Goal: Transaction & Acquisition: Obtain resource

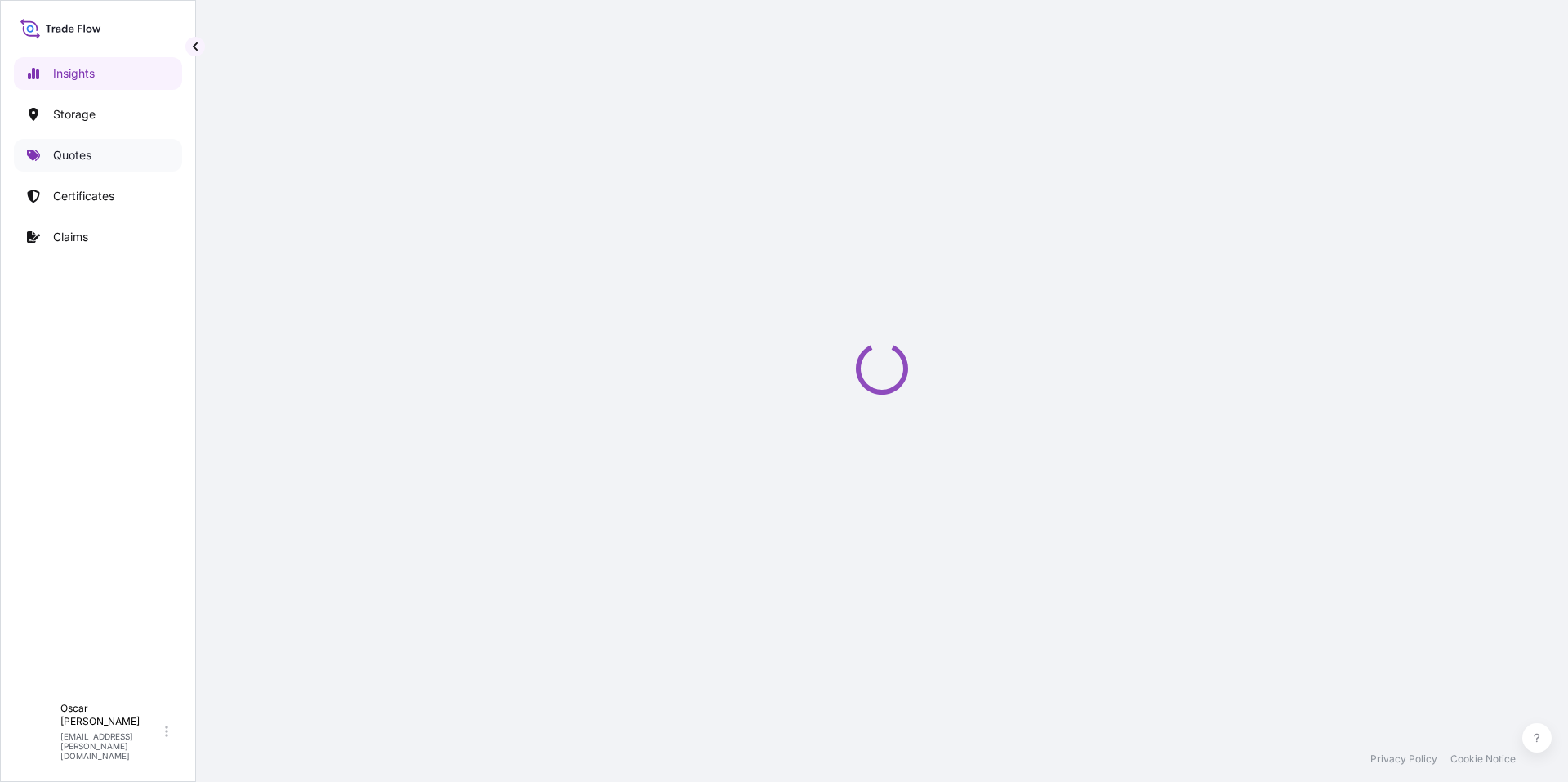
select select "2025"
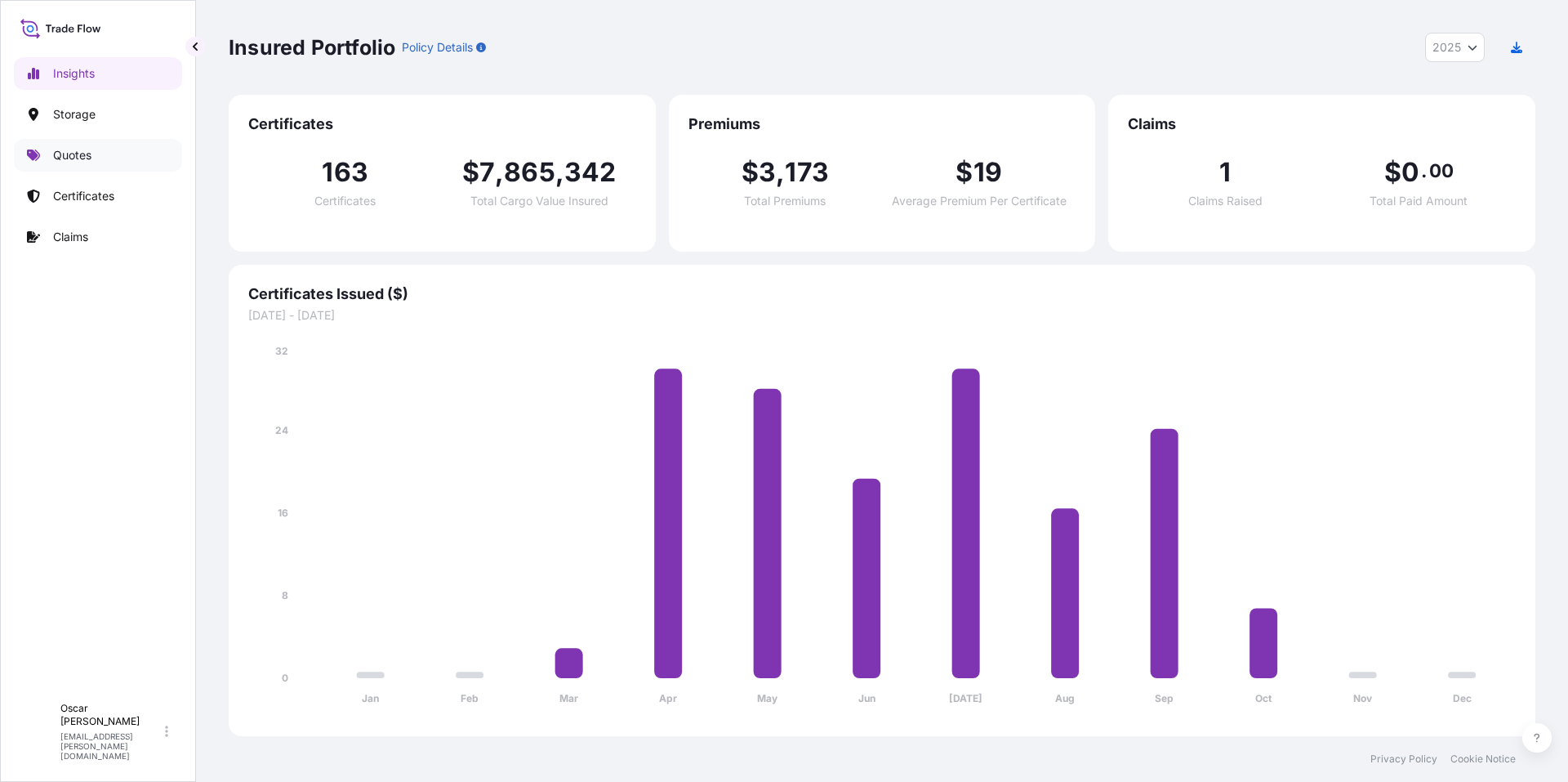
click at [118, 159] on link "Quotes" at bounding box center [98, 155] width 168 height 33
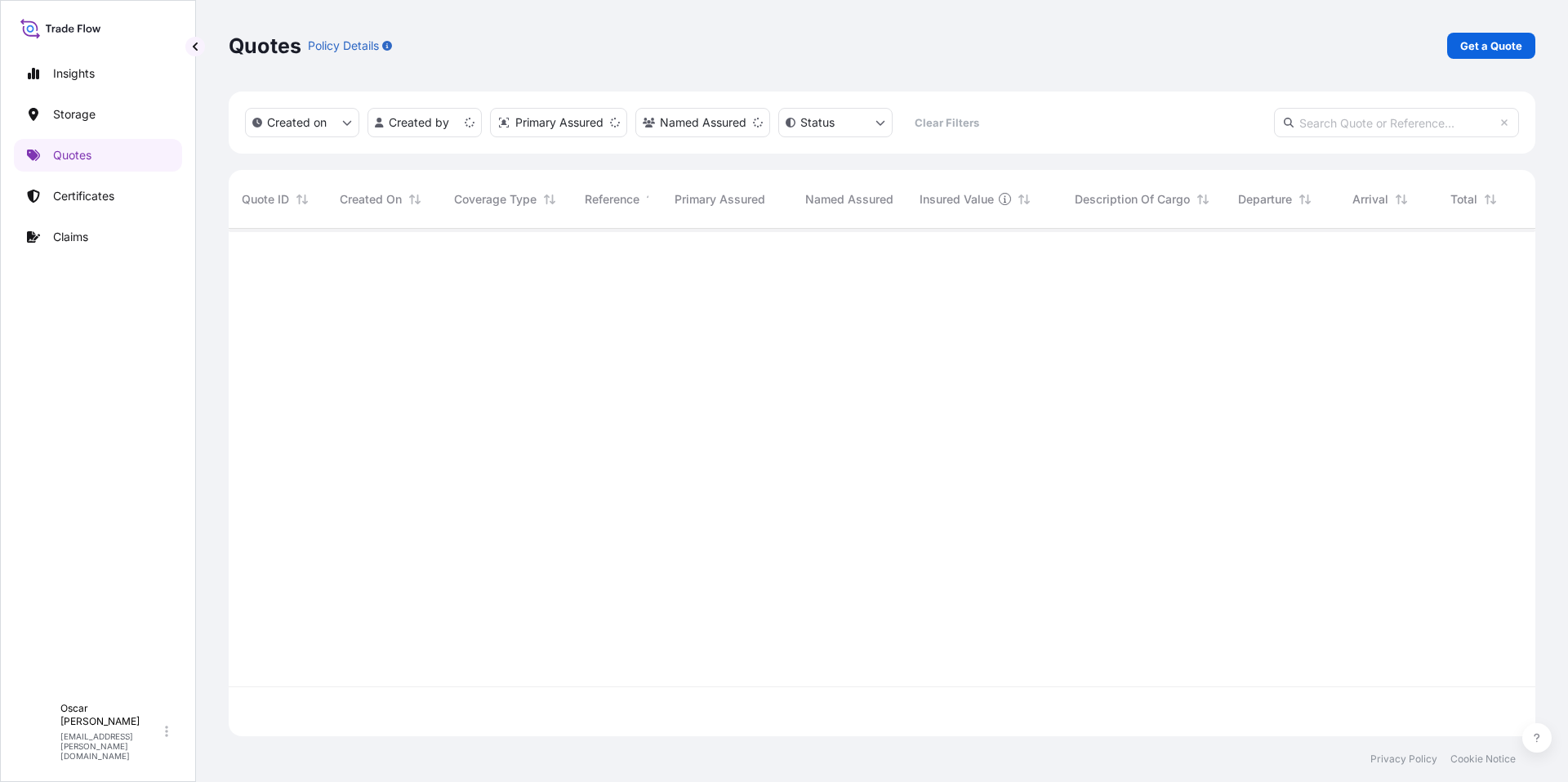
scroll to position [504, 1294]
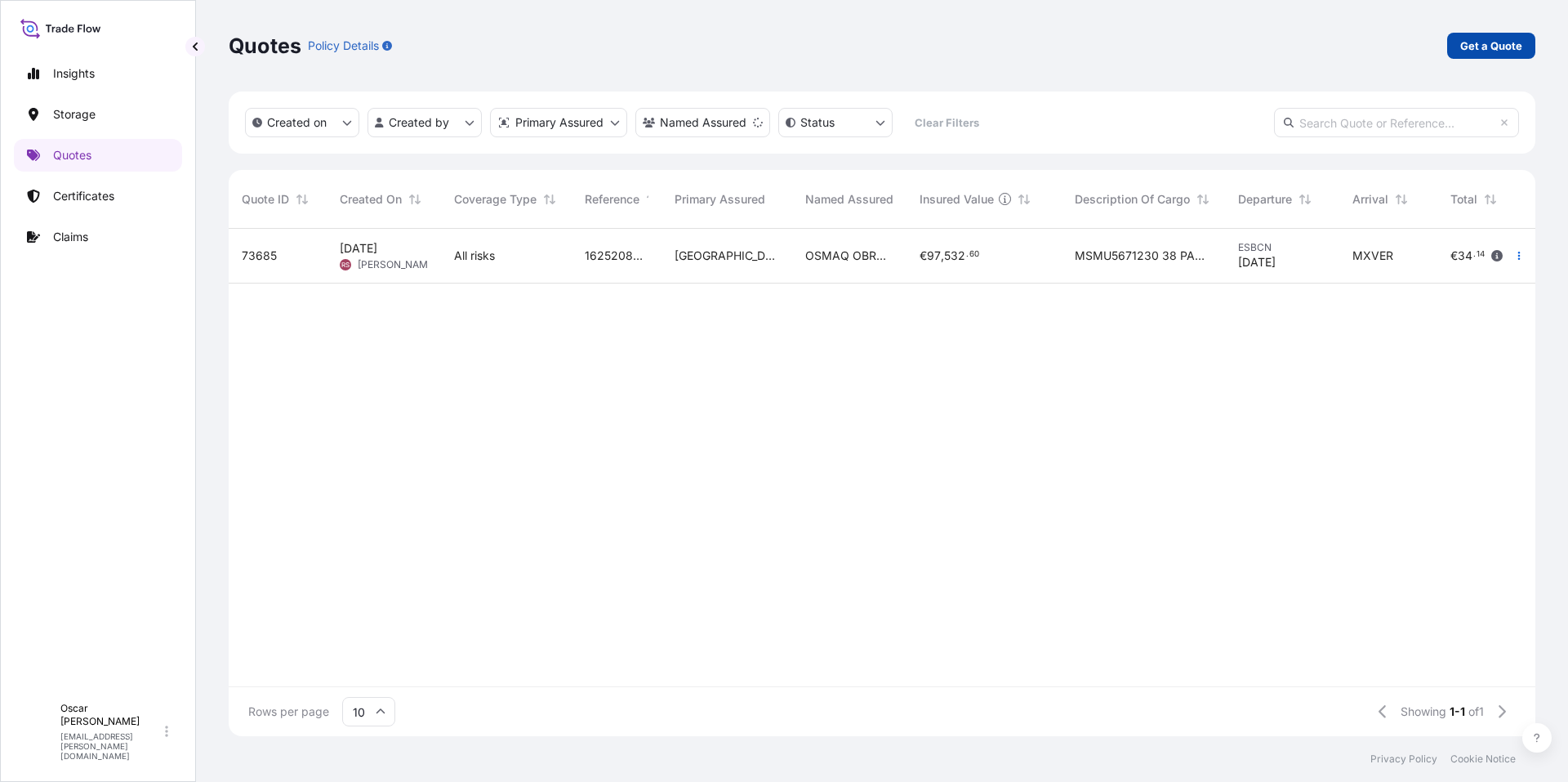
click at [1480, 49] on p "Get a Quote" at bounding box center [1491, 46] width 62 height 16
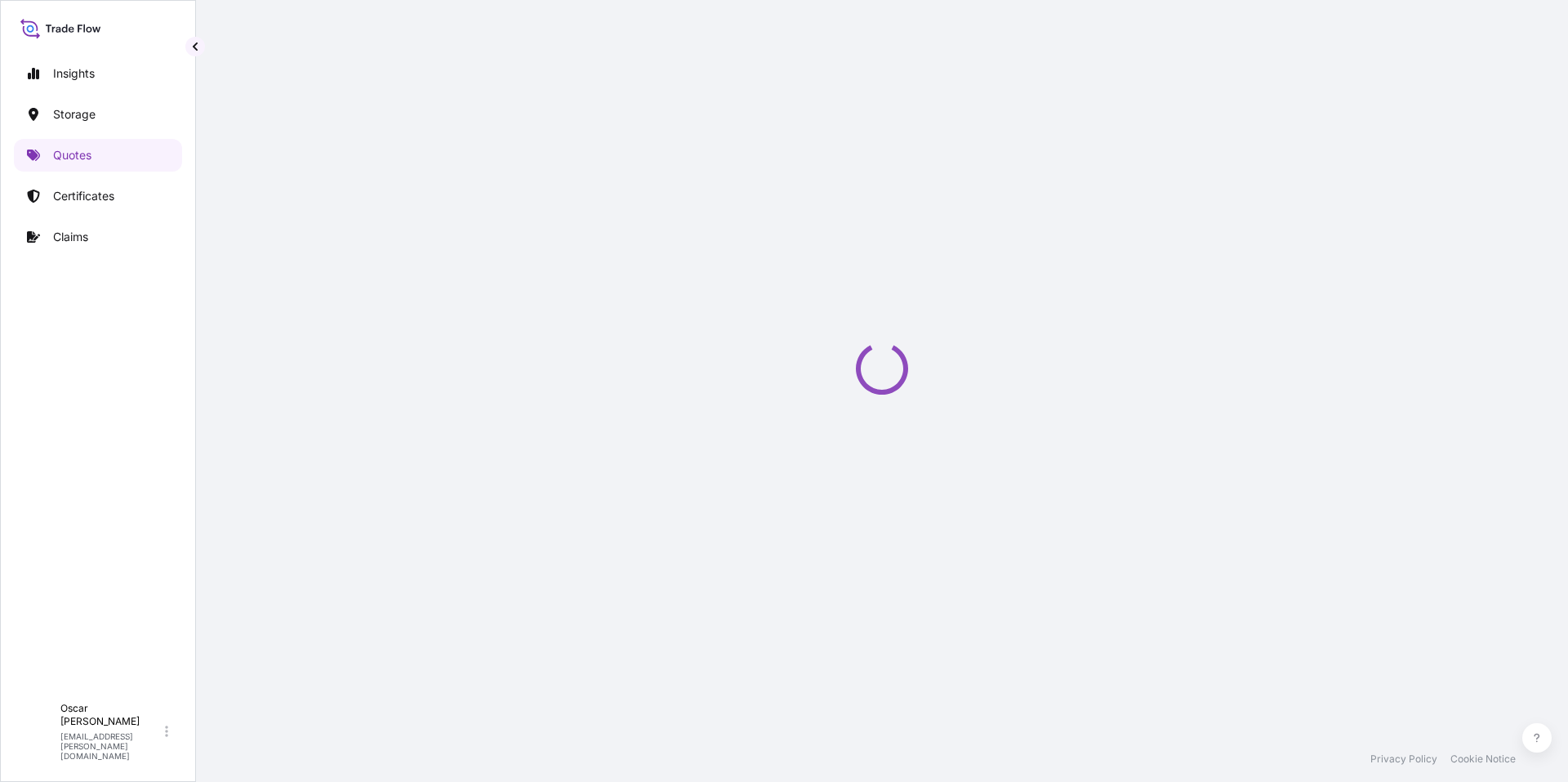
select select "Water"
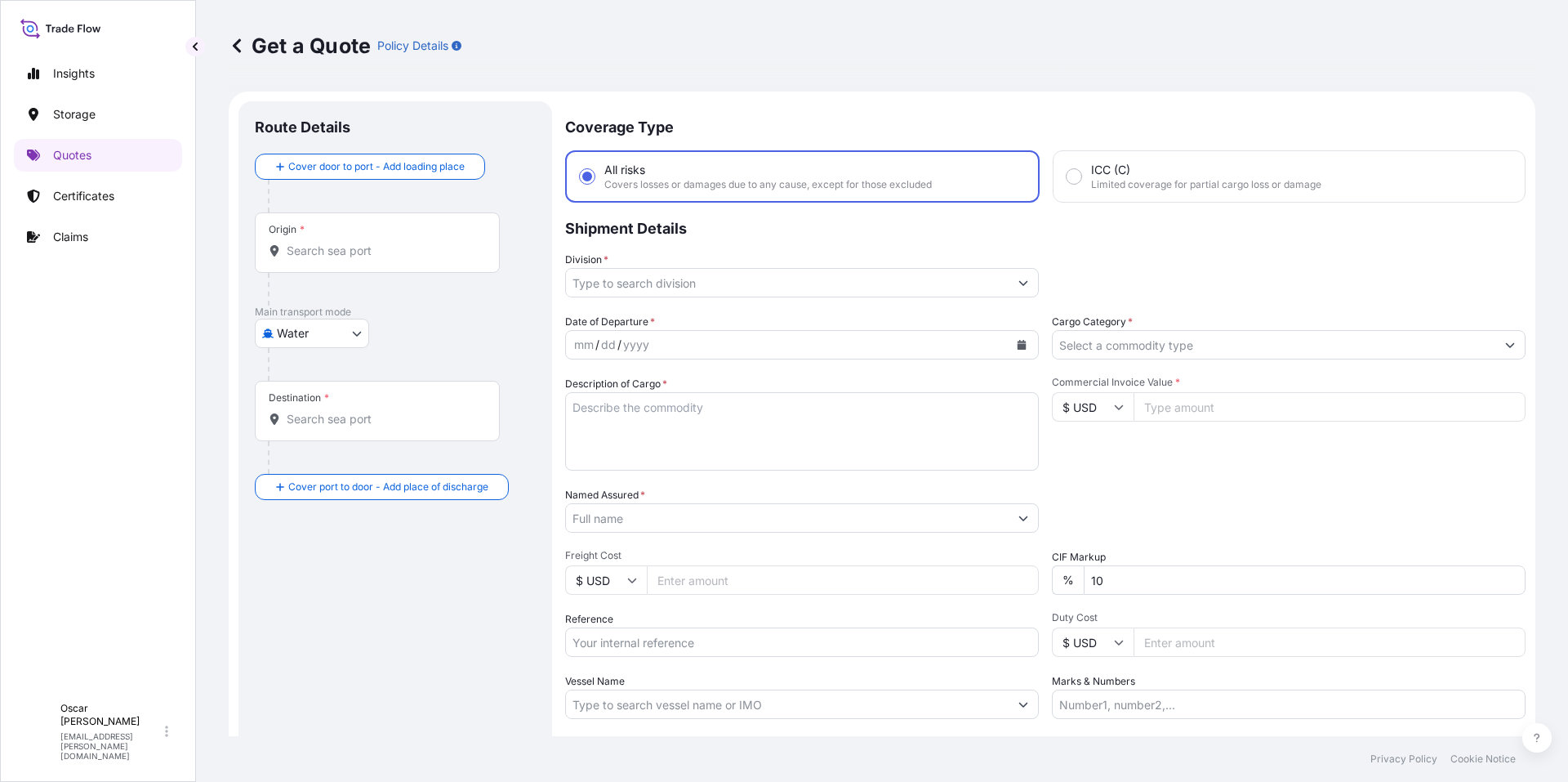
scroll to position [26, 0]
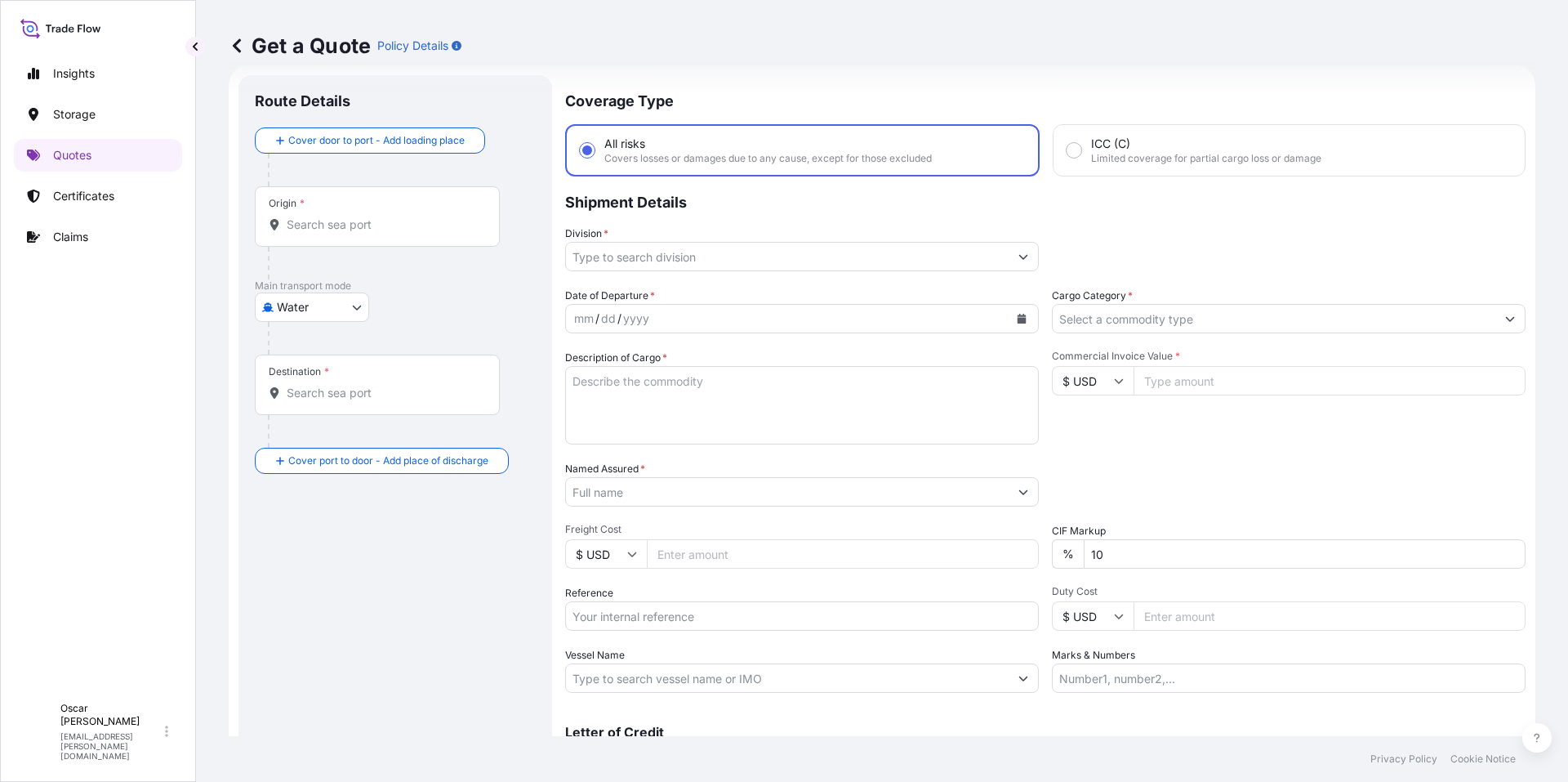
click at [361, 215] on div "Origin *" at bounding box center [377, 217] width 245 height 60
click at [361, 217] on input "Origin *" at bounding box center [383, 225] width 193 height 16
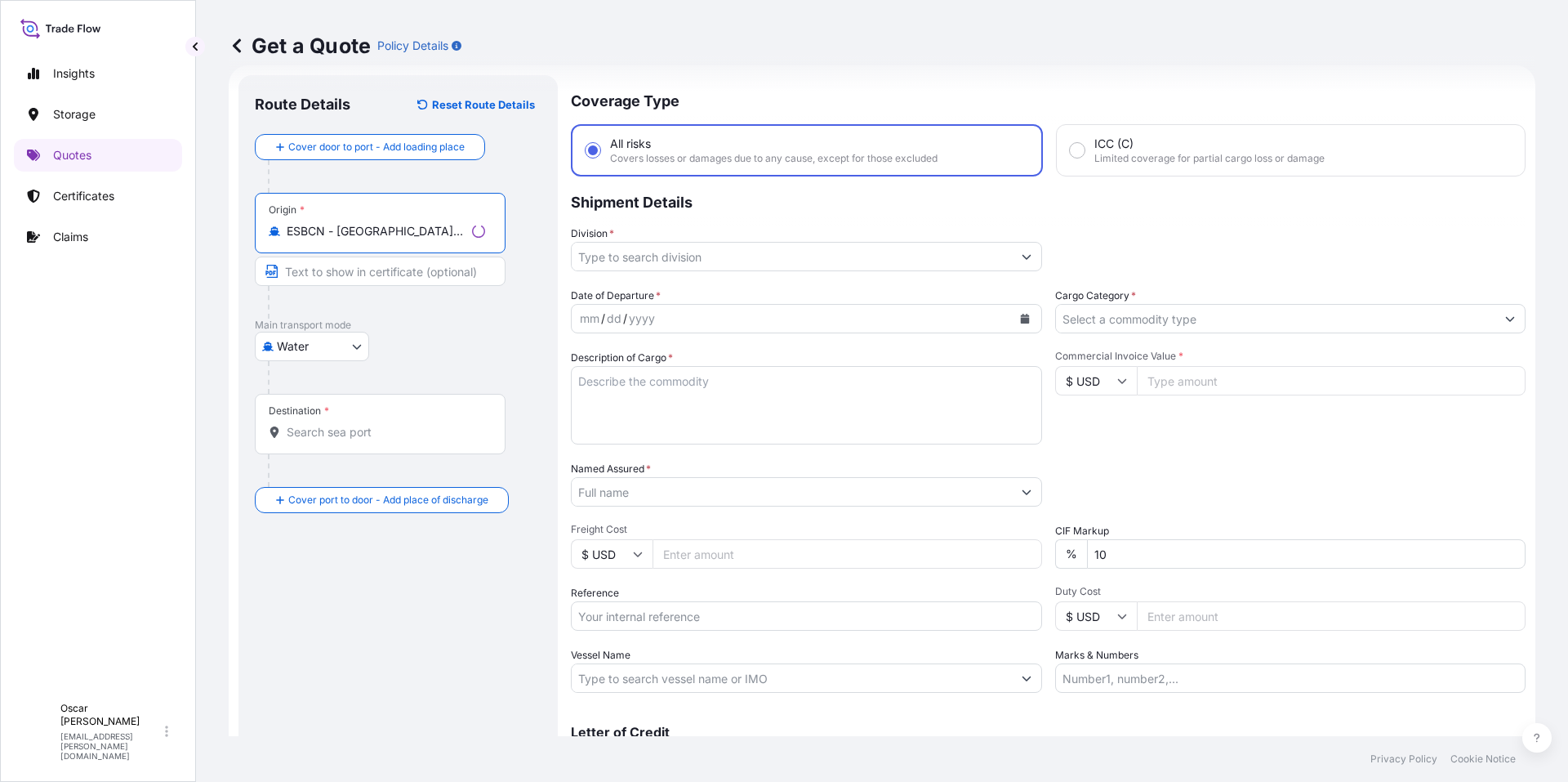
type input "ESBCN - [GEOGRAPHIC_DATA], [GEOGRAPHIC_DATA]"
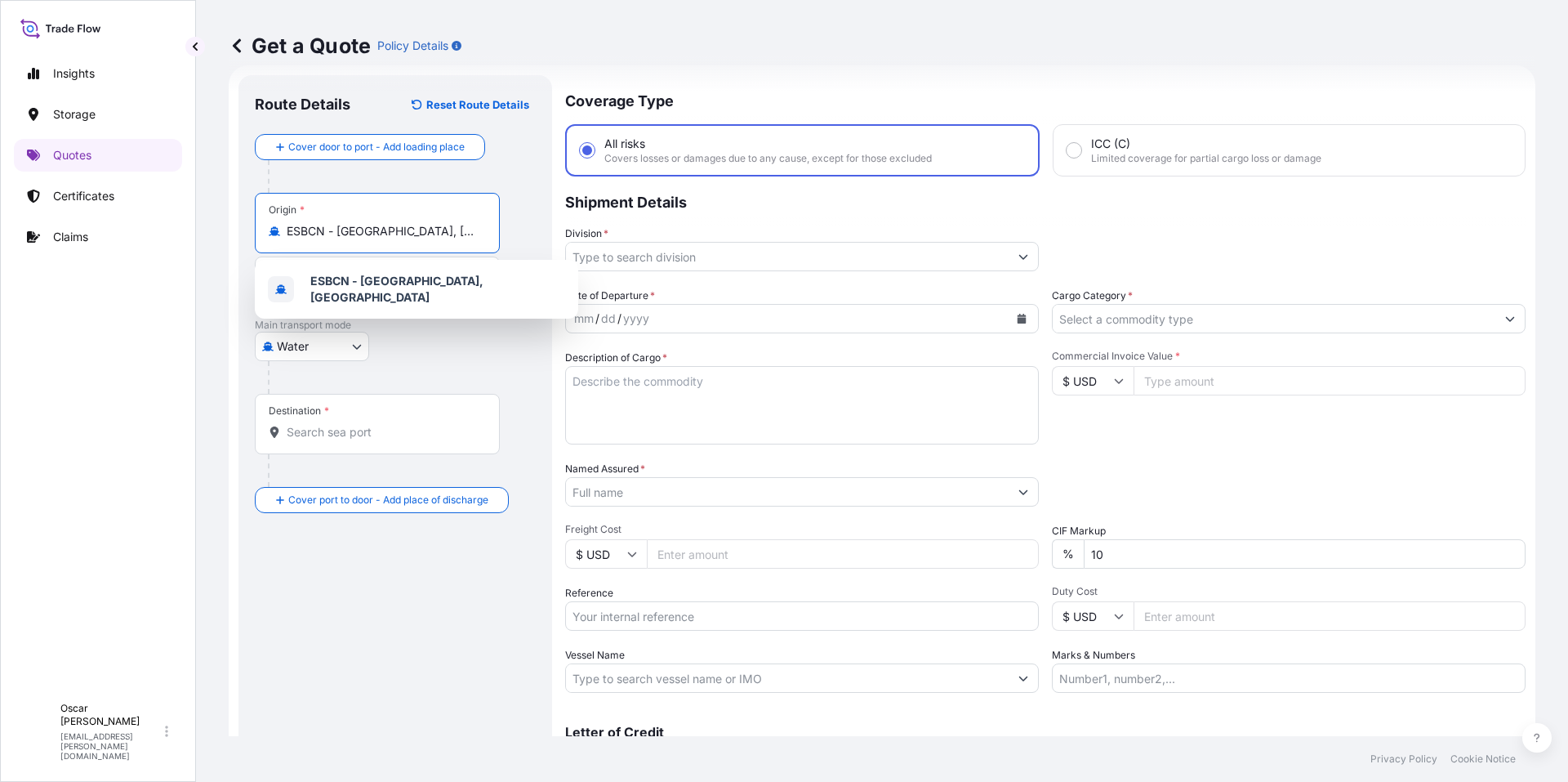
click at [364, 432] on input "Destination *" at bounding box center [383, 432] width 193 height 16
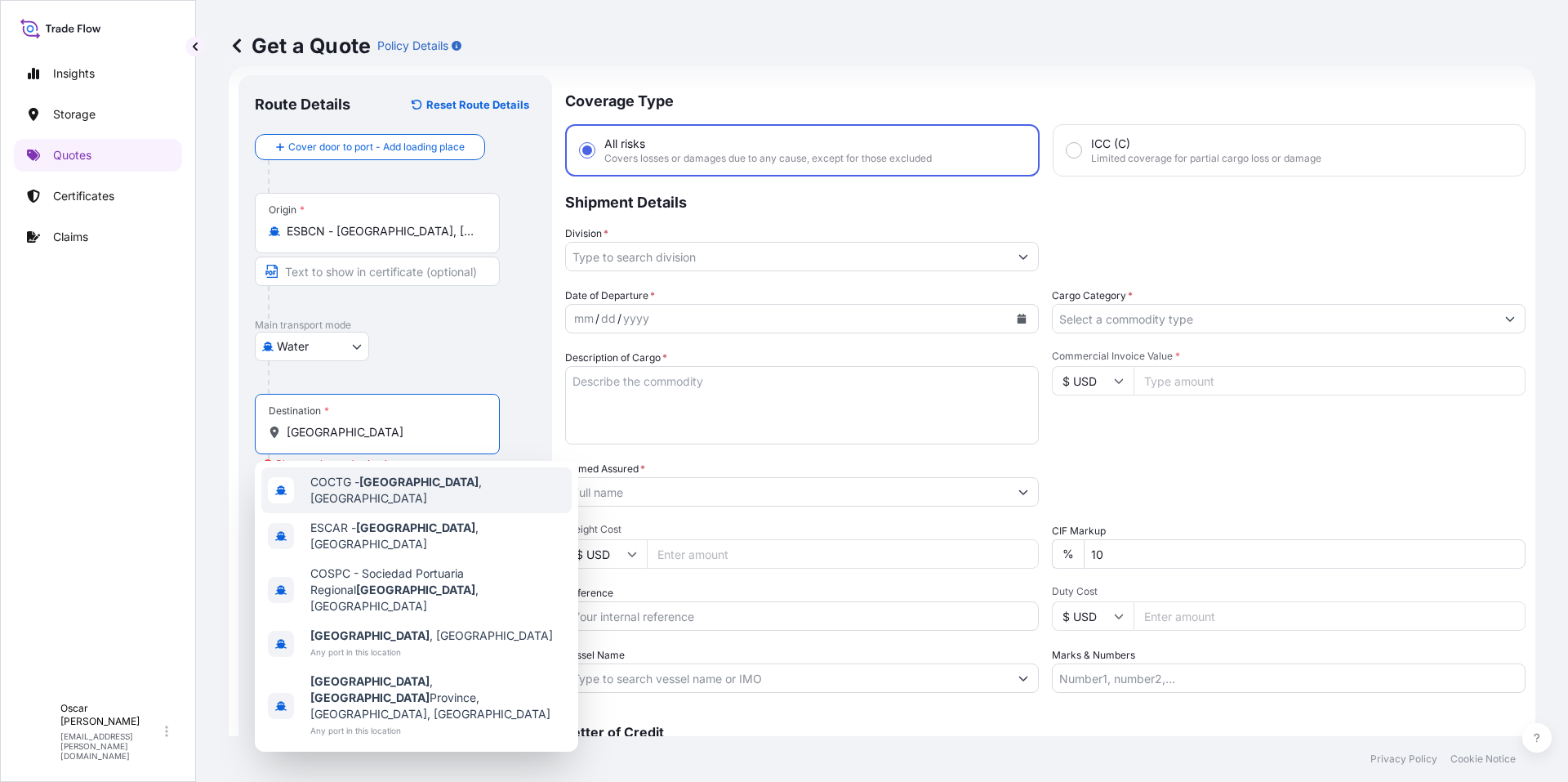
type input "COCTG - [GEOGRAPHIC_DATA], [GEOGRAPHIC_DATA]"
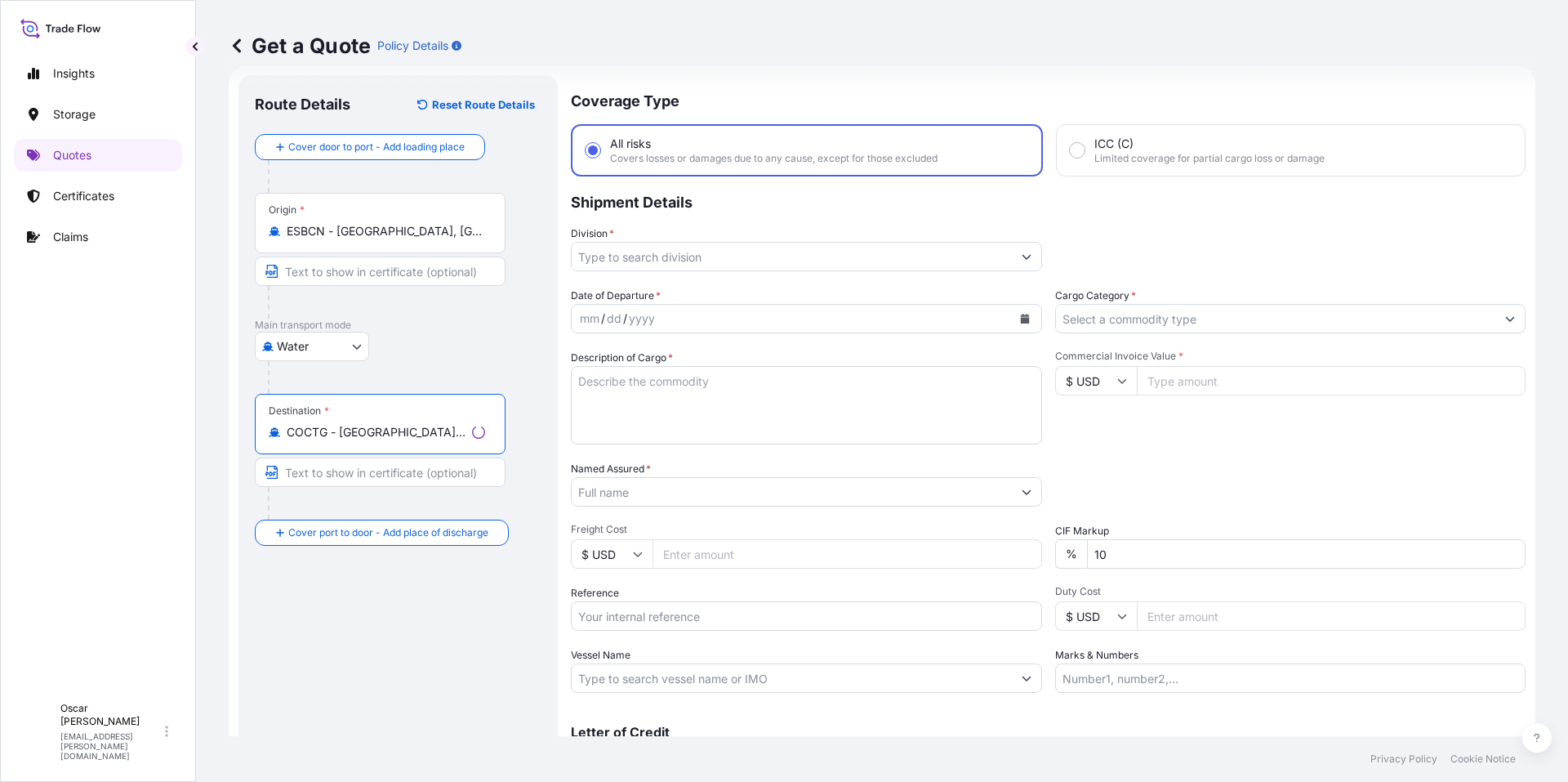
click at [801, 264] on input "Division *" at bounding box center [792, 257] width 440 height 29
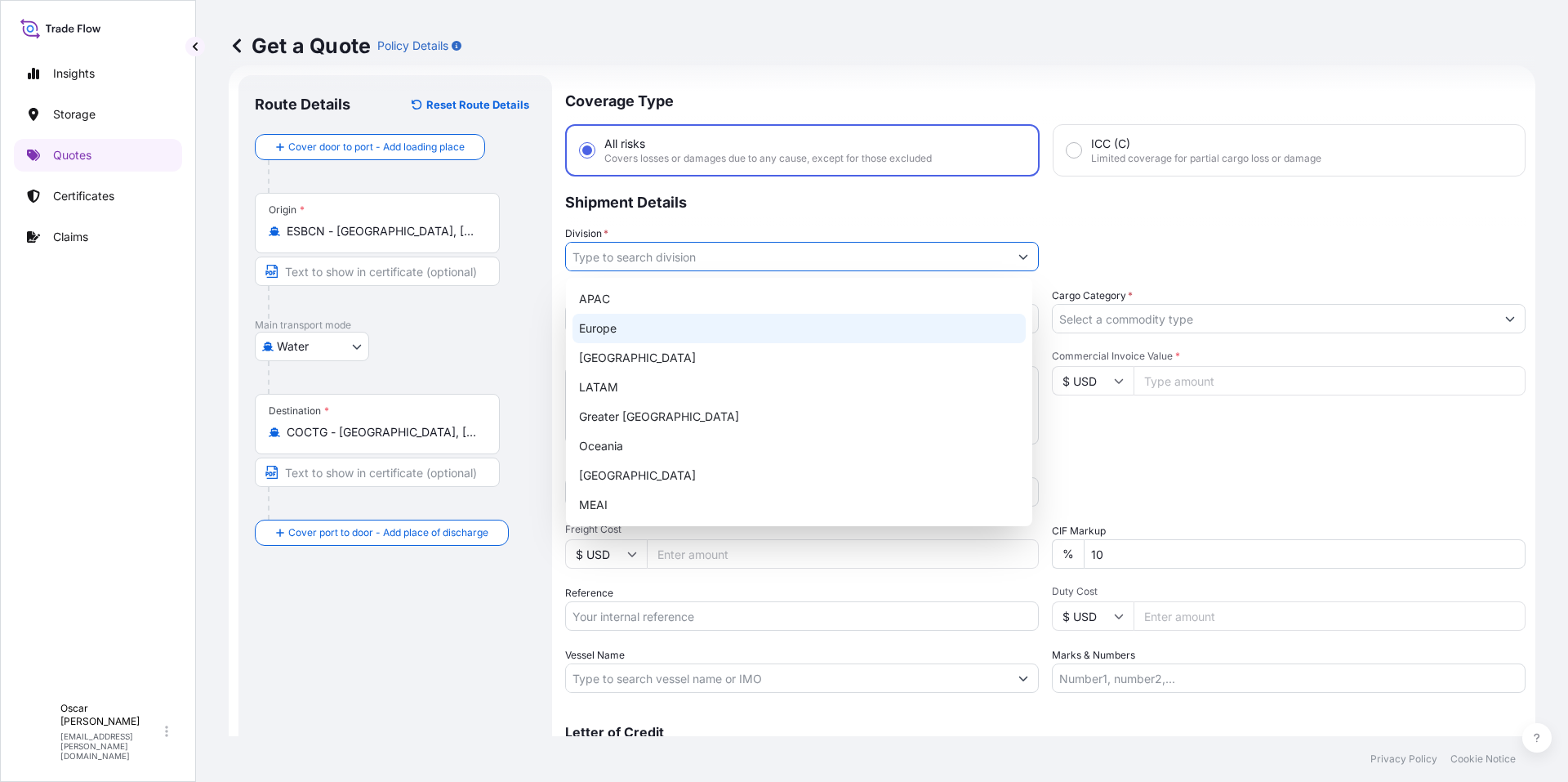
click at [711, 325] on div "Europe" at bounding box center [799, 328] width 453 height 29
type input "Europe"
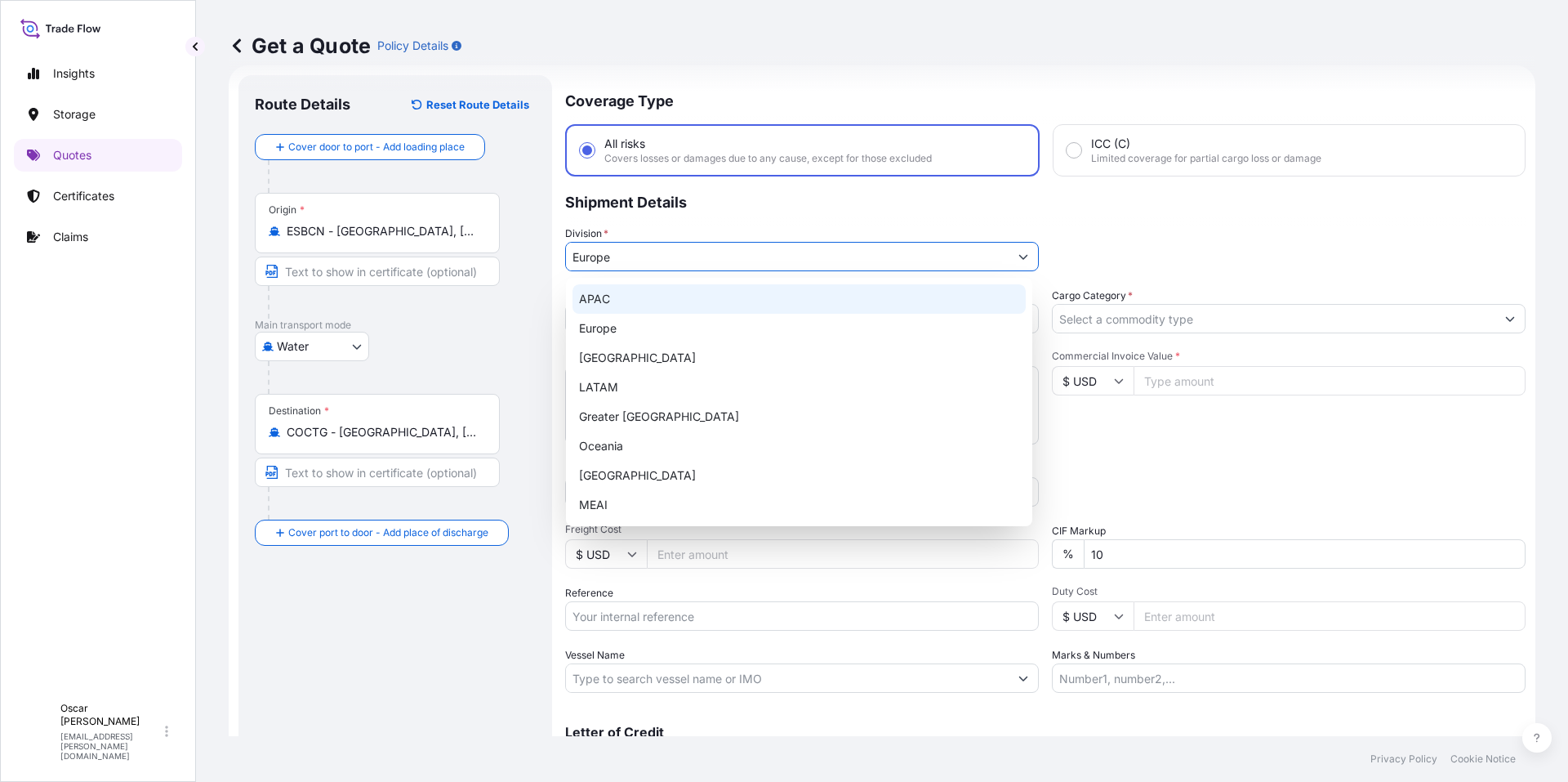
click at [653, 262] on input "Europe" at bounding box center [788, 257] width 443 height 29
click at [1071, 234] on div "Division * [GEOGRAPHIC_DATA]" at bounding box center [1046, 248] width 961 height 46
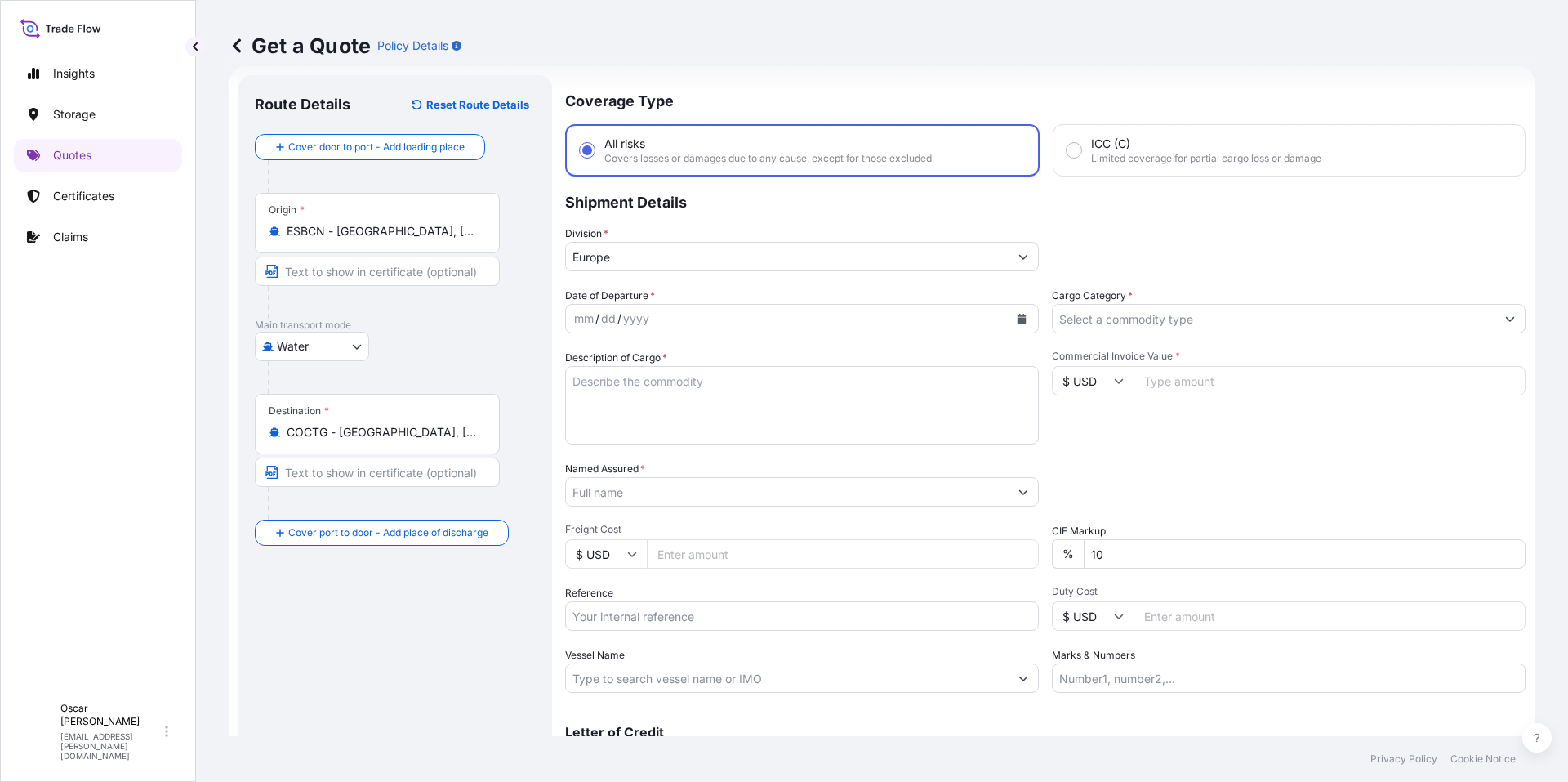
click at [775, 316] on div "mm / dd / yyyy" at bounding box center [788, 319] width 443 height 29
click at [1009, 319] on button "Calendar" at bounding box center [1022, 319] width 26 height 26
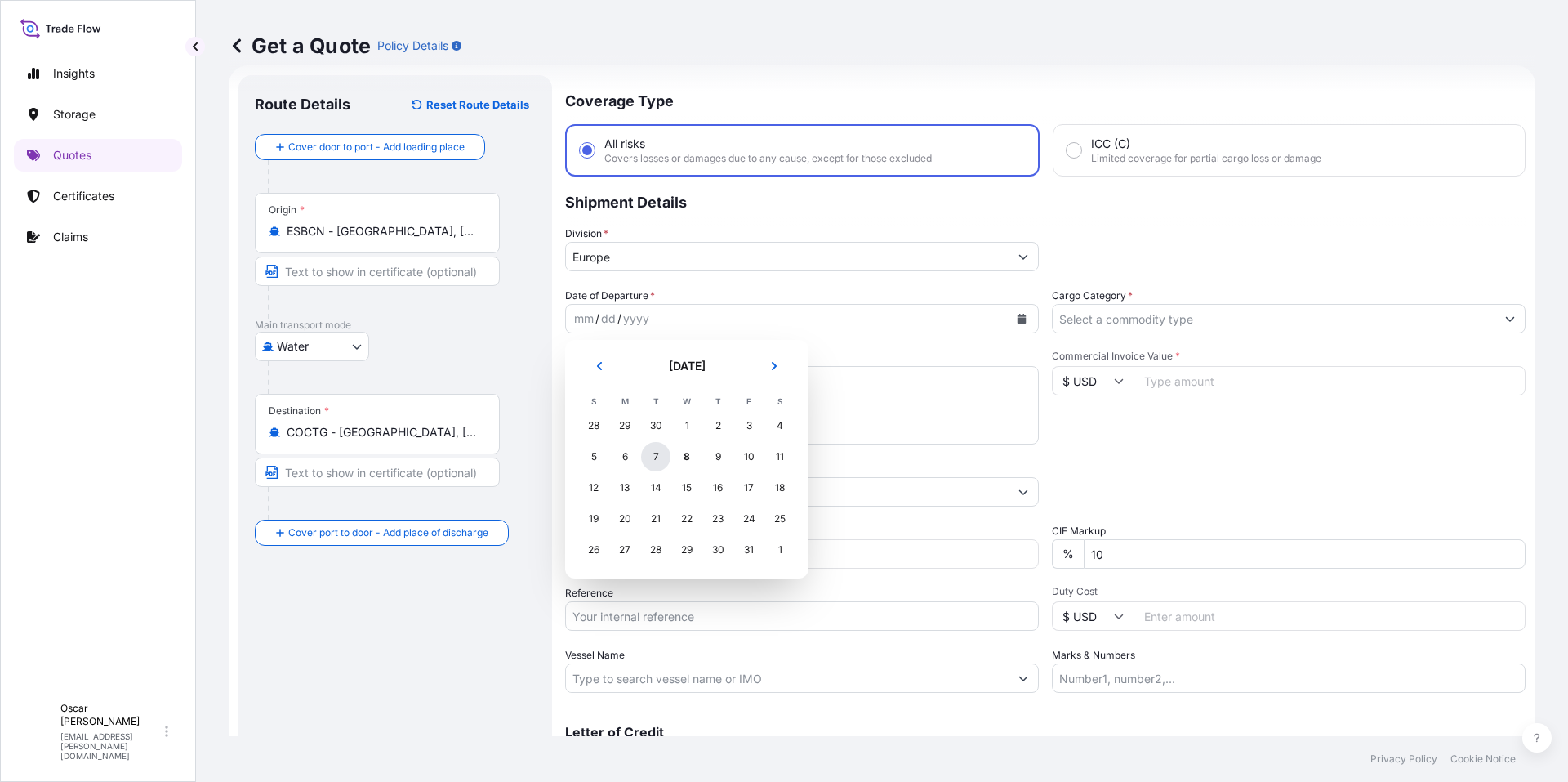
click at [662, 455] on div "7" at bounding box center [656, 457] width 29 height 29
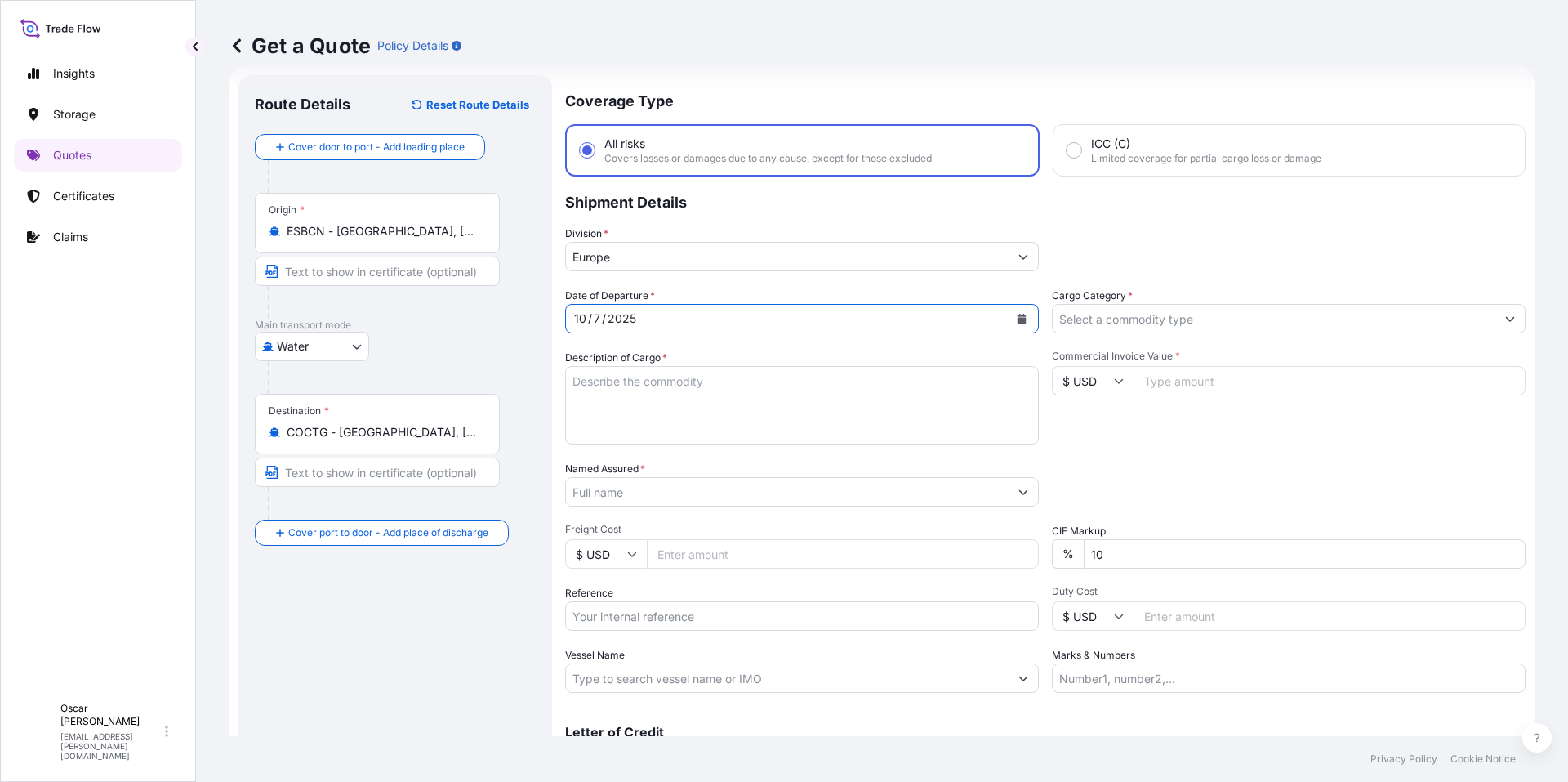
click at [1099, 313] on input "Cargo Category *" at bounding box center [1275, 319] width 443 height 29
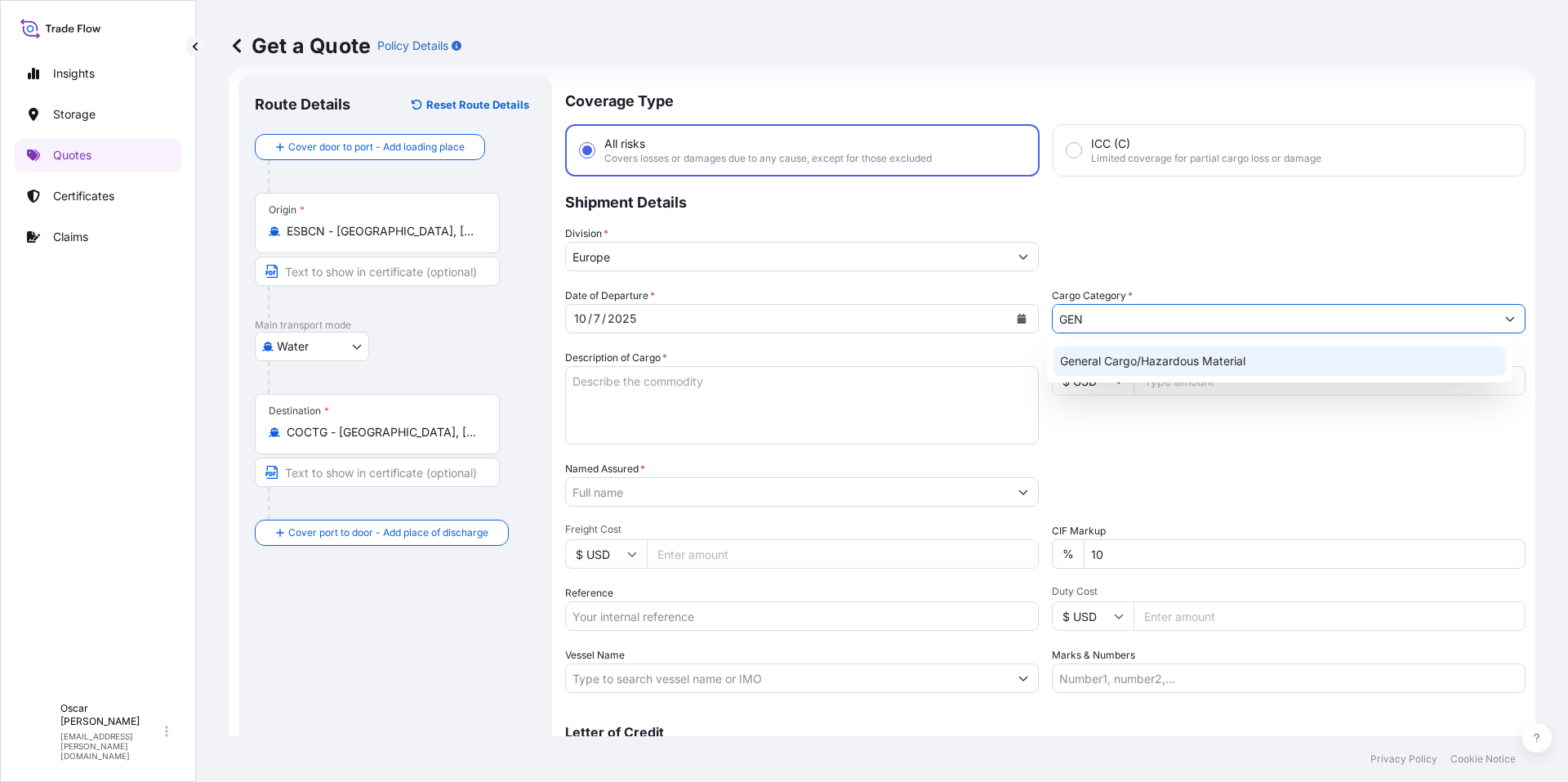
click at [1097, 363] on div "General Cargo/Hazardous Material" at bounding box center [1280, 361] width 453 height 29
type input "General Cargo/Hazardous Material"
click at [698, 385] on textarea "Description of Cargo *" at bounding box center [802, 405] width 474 height 78
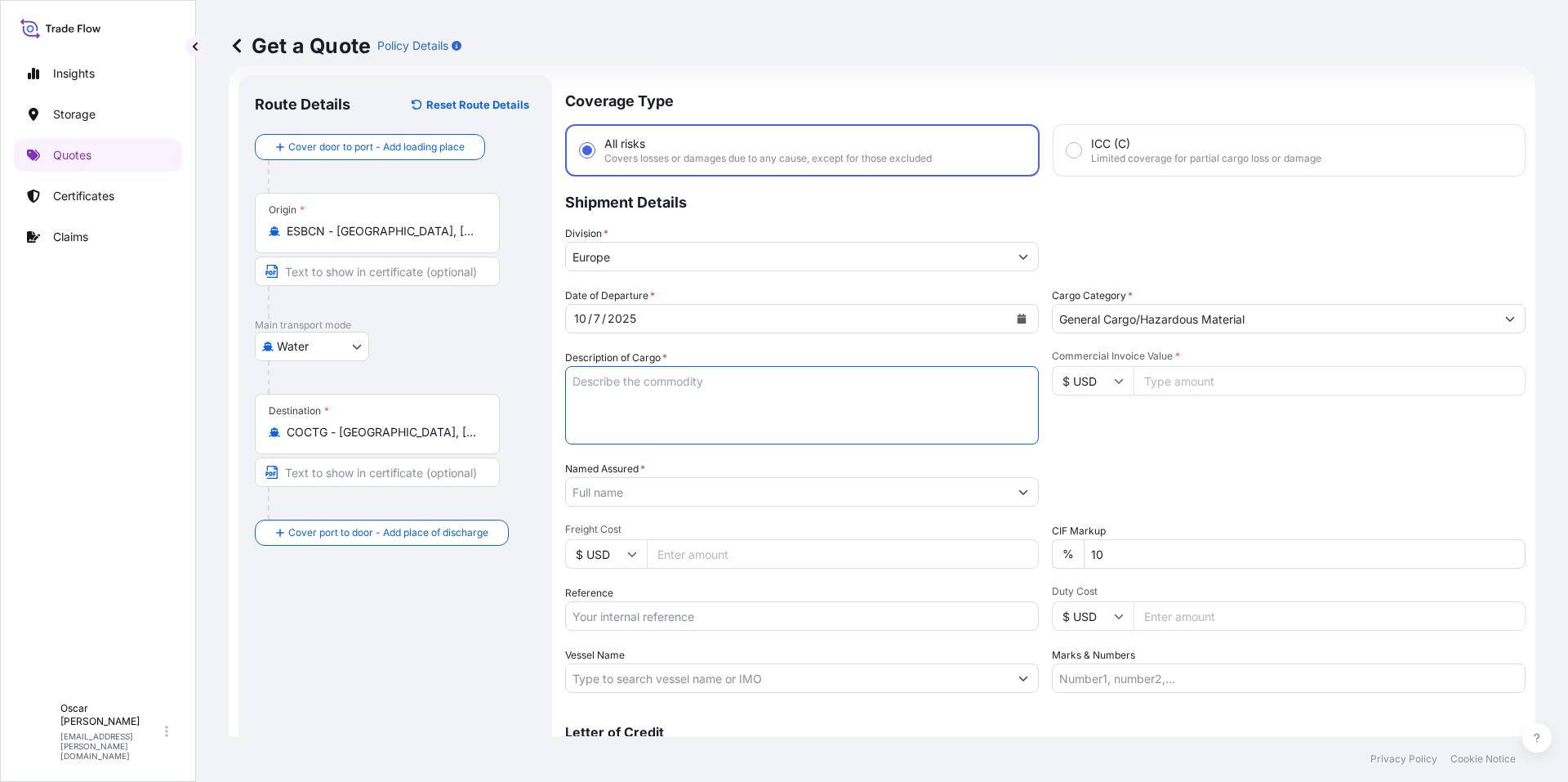
click at [610, 381] on textarea "Description of Cargo *" at bounding box center [802, 405] width 474 height 78
click at [621, 409] on textarea "1X20 20 PACKAGES" at bounding box center [802, 405] width 474 height 78
click at [669, 404] on textarea "1X20 20 PACKAGES" at bounding box center [802, 405] width 474 height 78
paste textarea "LEATHER AUXILIARIES"
click at [659, 395] on textarea "1X20 20 PACKAGES LEATHER AUXILIARIES" at bounding box center [802, 405] width 474 height 78
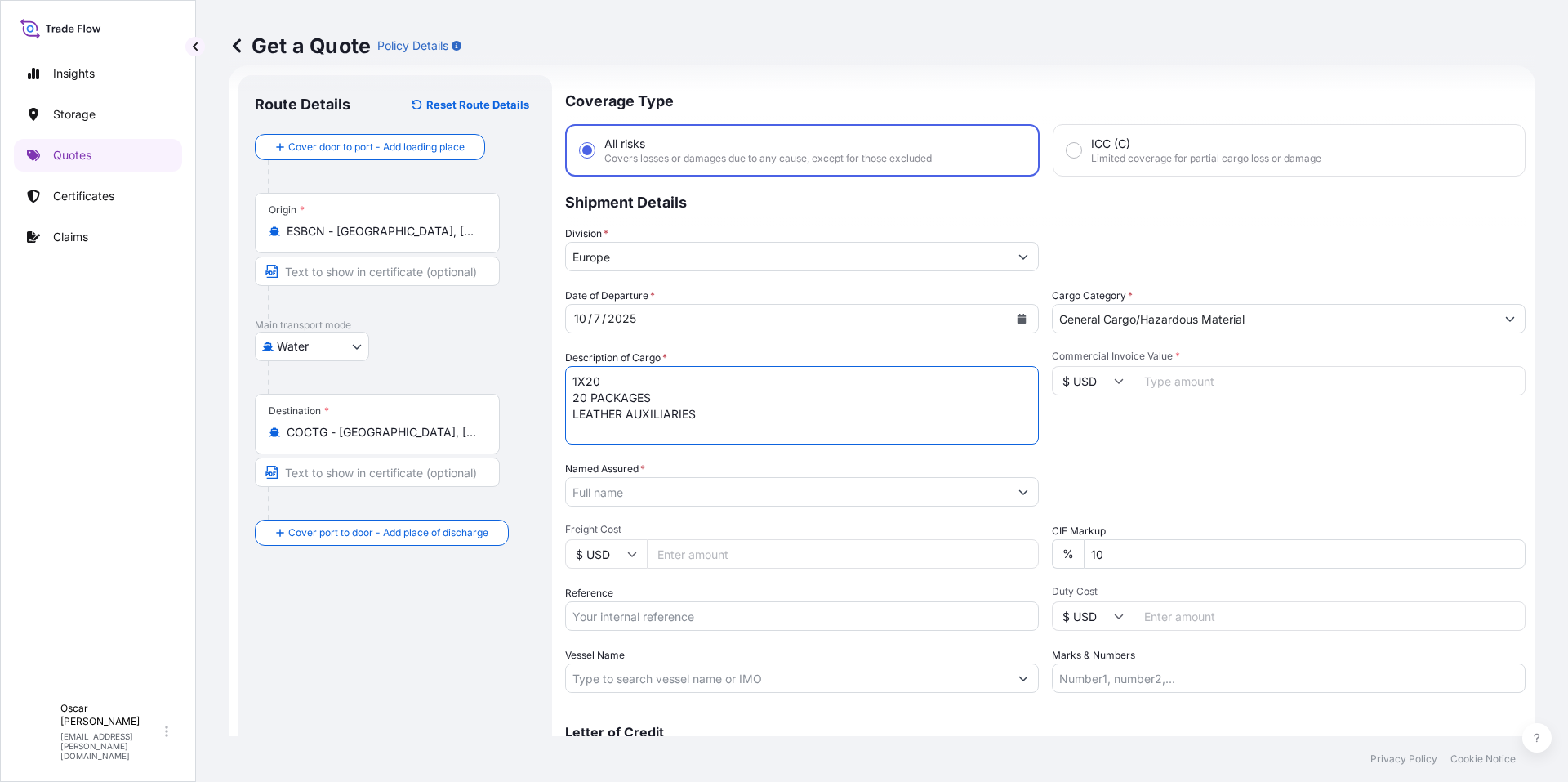
click at [641, 385] on textarea "1X20 20 PACKAGES LEATHER AUXILIARIES" at bounding box center [802, 405] width 474 height 78
paste textarea "UACU3843618"
click at [724, 431] on textarea "1X20 UACU3843618 20 PACKAGES LEATHER AUXILIARIES" at bounding box center [802, 405] width 474 height 78
click at [622, 416] on textarea "1X20 UACU3843618 20 PACKAGES LEATHER AUXILIARIES GW: NW:" at bounding box center [802, 405] width 474 height 78
paste textarea "15.995,0000"
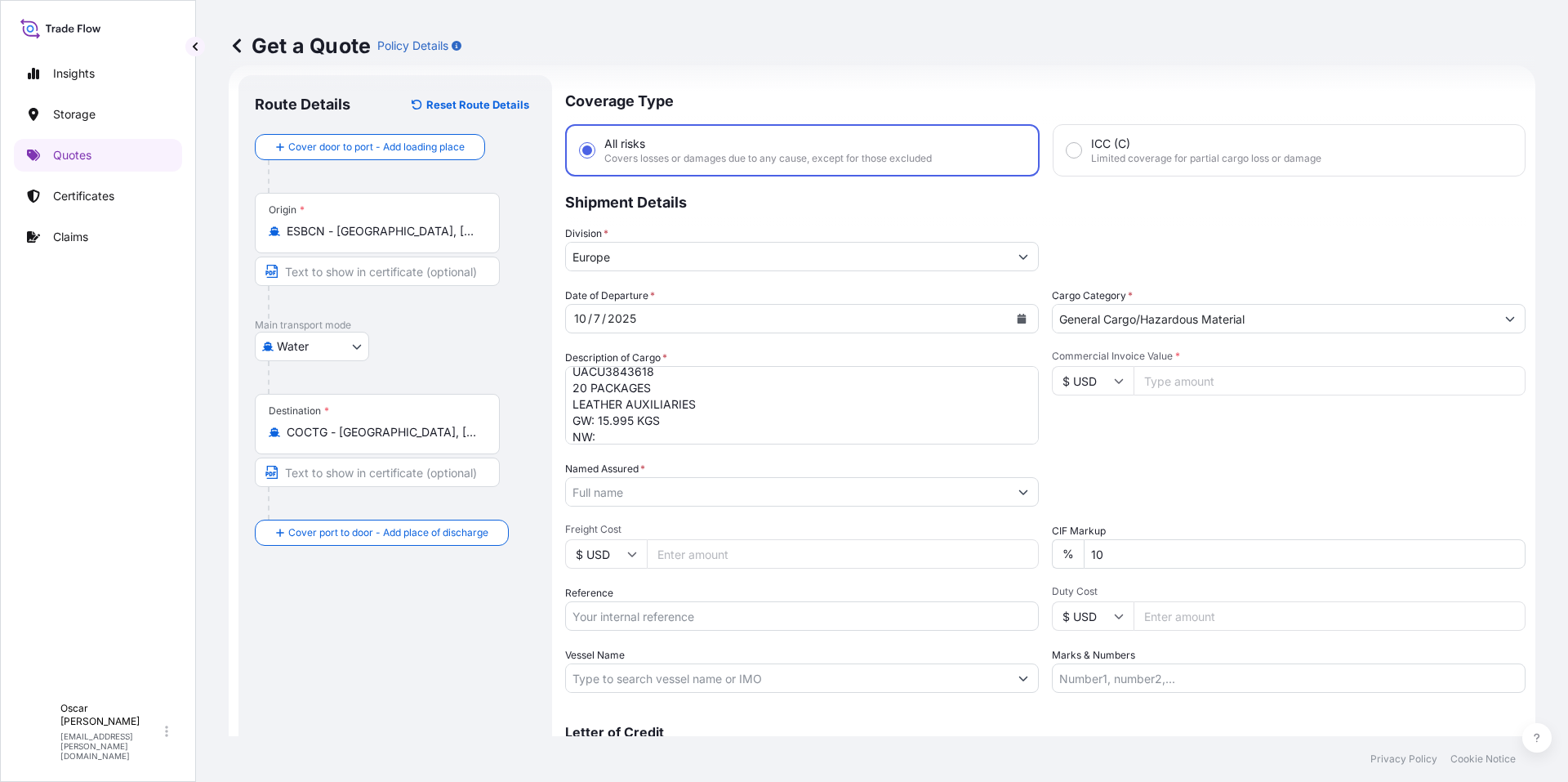
click at [613, 441] on textarea "1X20 UACU3843618 20 PACKAGES LEATHER AUXILIARIES GW: 15.995 KGS NW:" at bounding box center [802, 405] width 474 height 78
paste textarea "14.925,0000"
type textarea "1X20 UACU3843618 20 PACKAGES LEATHER AUXILIARIES GW: 15.995 KGS NW: 14.925 KGS"
click at [1367, 447] on div "Date of Departure * [DATE] Cargo Category * General Cargo/Hazardous Material De…" at bounding box center [1046, 490] width 961 height 405
click at [696, 495] on input "Named Assured *" at bounding box center [788, 492] width 443 height 29
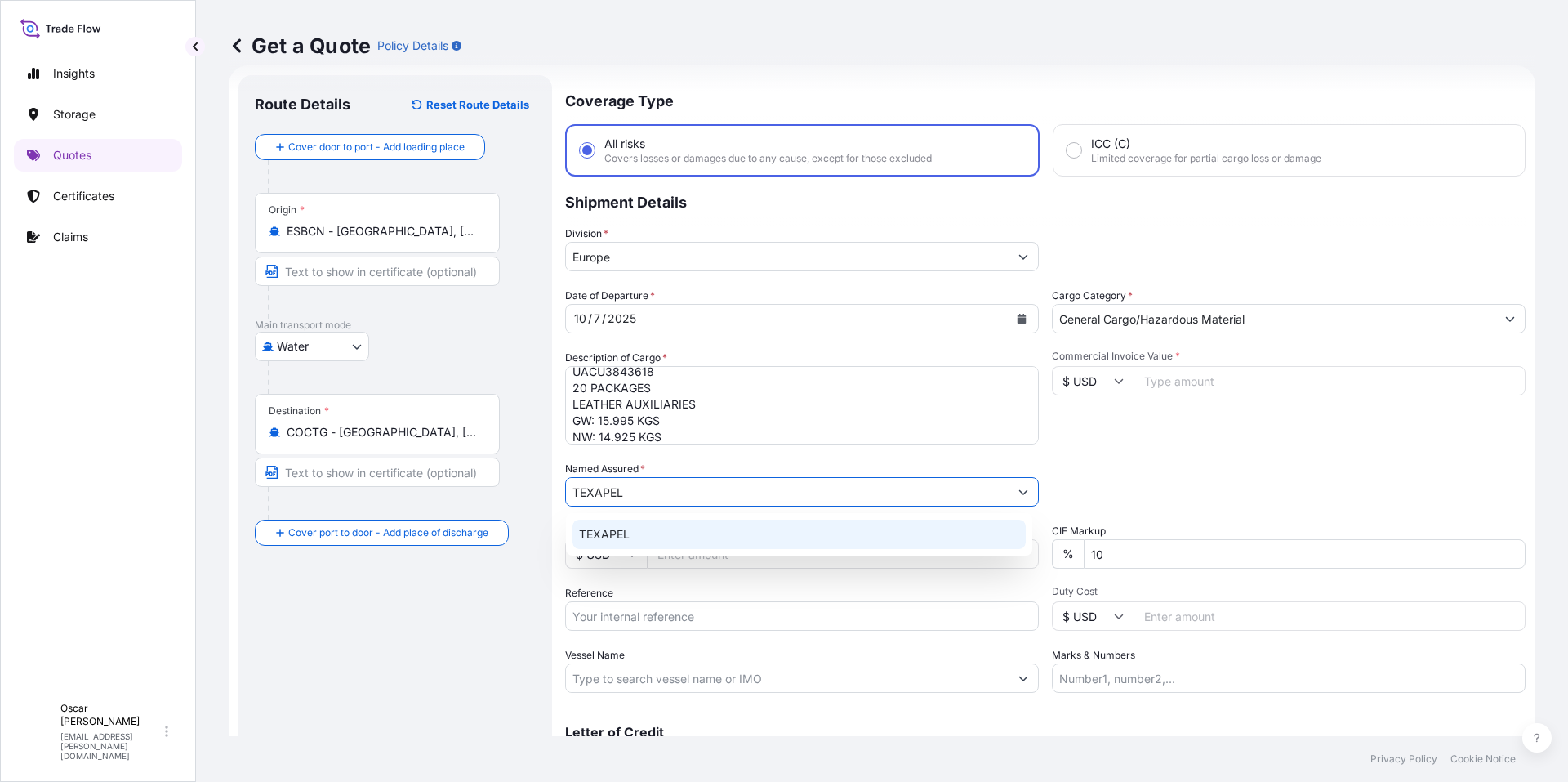
click at [624, 535] on span "TEXAPEL" at bounding box center [605, 534] width 51 height 16
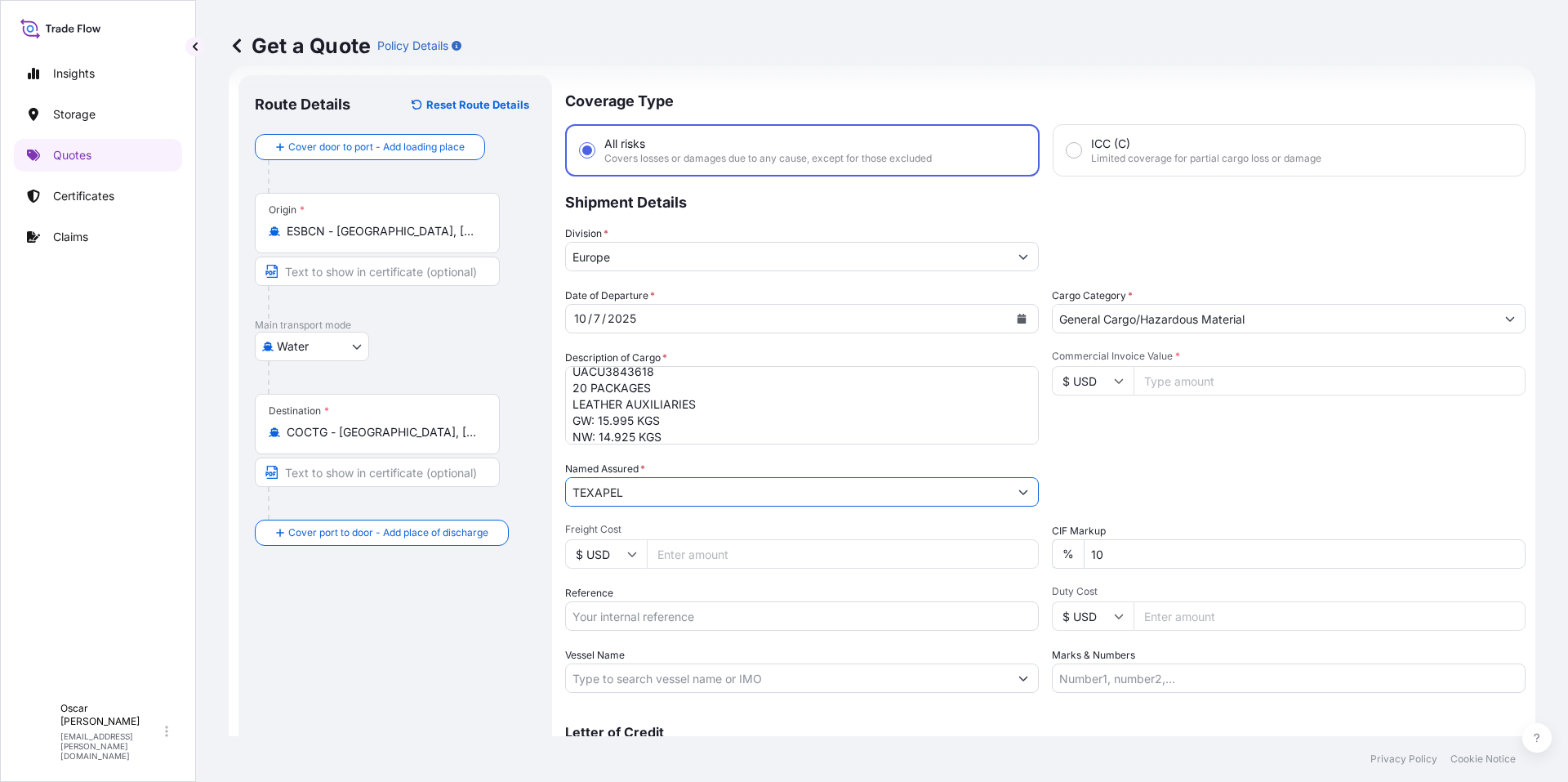
type input "TEXAPEL"
click at [1198, 449] on div "Date of Departure * [DATE] Cargo Category * General Cargo/Hazardous Material De…" at bounding box center [1046, 490] width 961 height 405
click at [1100, 384] on input "$ USD" at bounding box center [1093, 381] width 82 height 29
click at [1097, 417] on div "€ EUR" at bounding box center [1088, 426] width 69 height 31
type input "€ EUR"
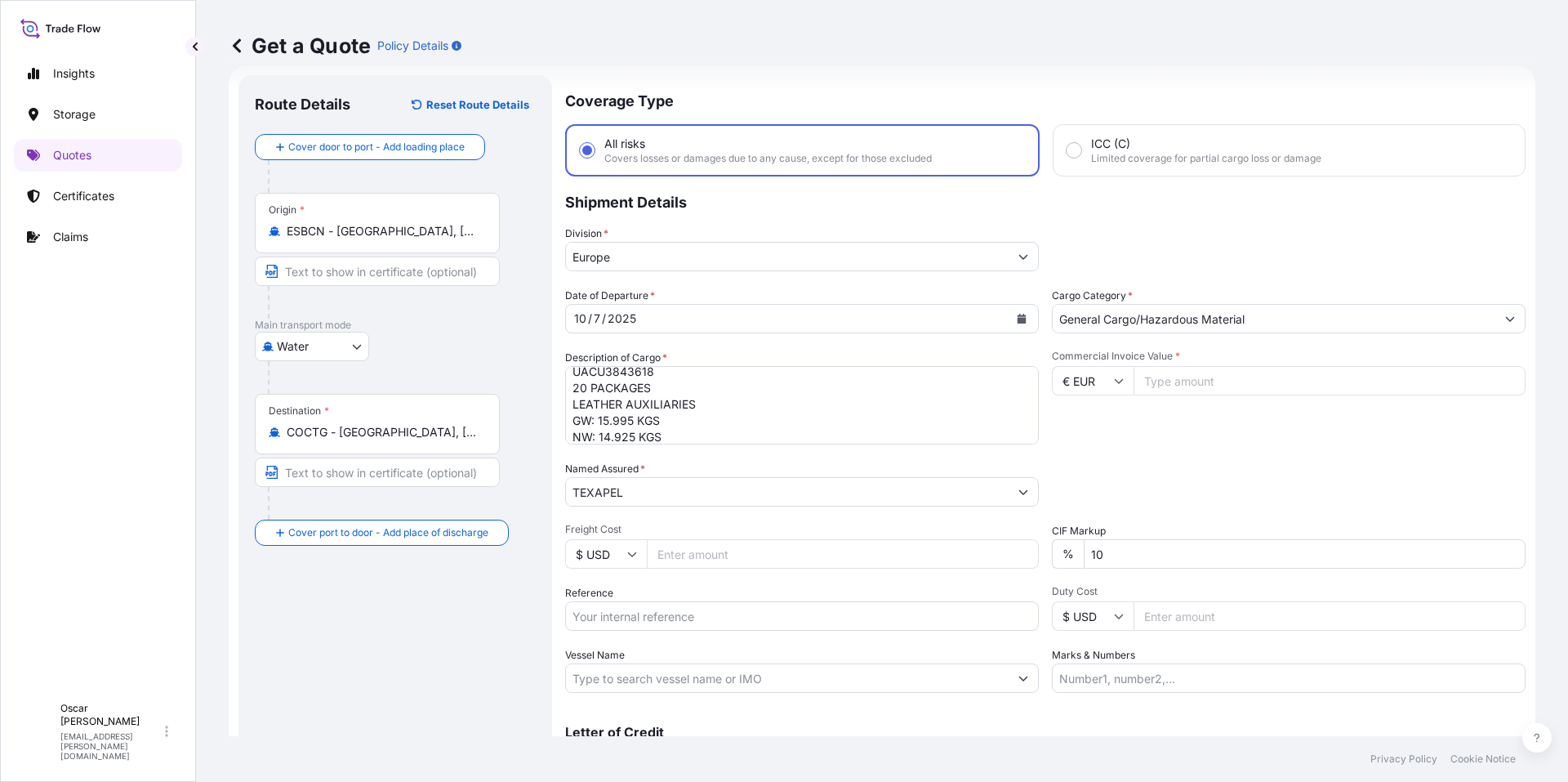
click at [1175, 385] on input "Commercial Invoice Value *" at bounding box center [1329, 381] width 392 height 29
type input "26368"
type input "26368.5"
click at [1203, 413] on div "Commercial Invoice Value * € EUR 26368.5" at bounding box center [1289, 397] width 474 height 95
click at [660, 627] on input "Reference" at bounding box center [802, 616] width 474 height 29
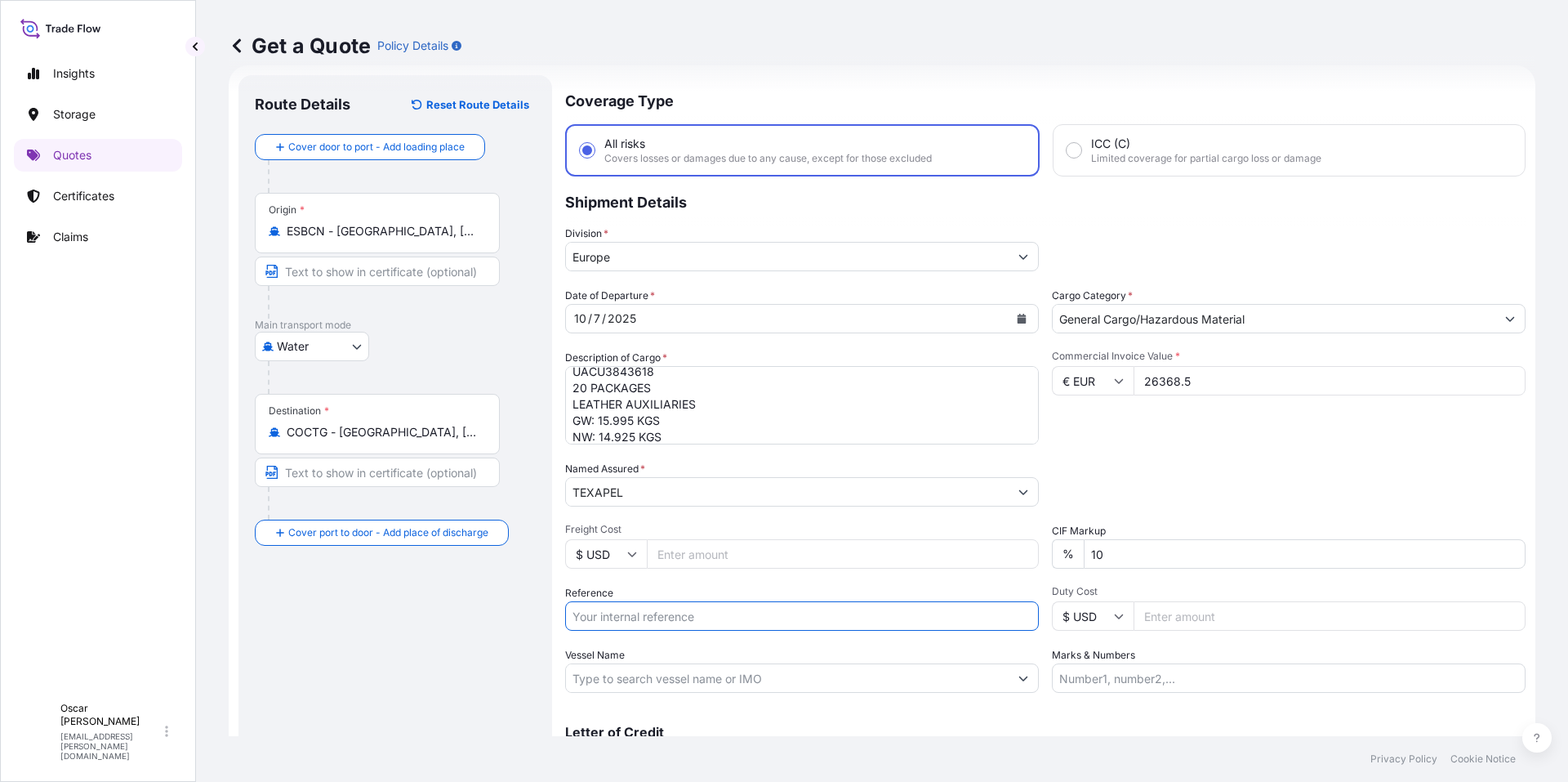
paste input "1625207887"
type input "1625207887"
click at [1218, 494] on div "Packing Category Type to search a container mode Please select a primary mode o…" at bounding box center [1289, 484] width 474 height 46
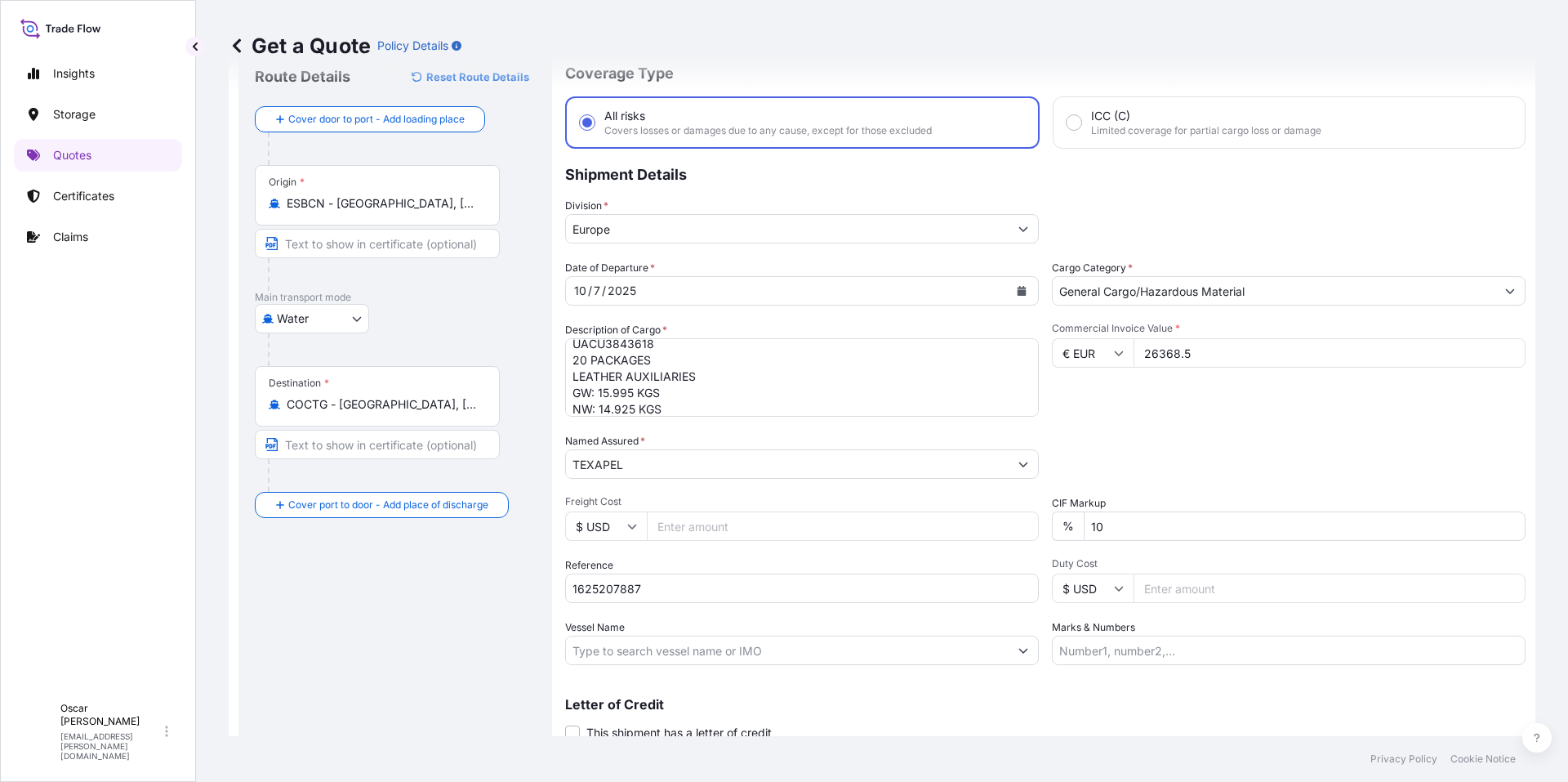
scroll to position [114, 0]
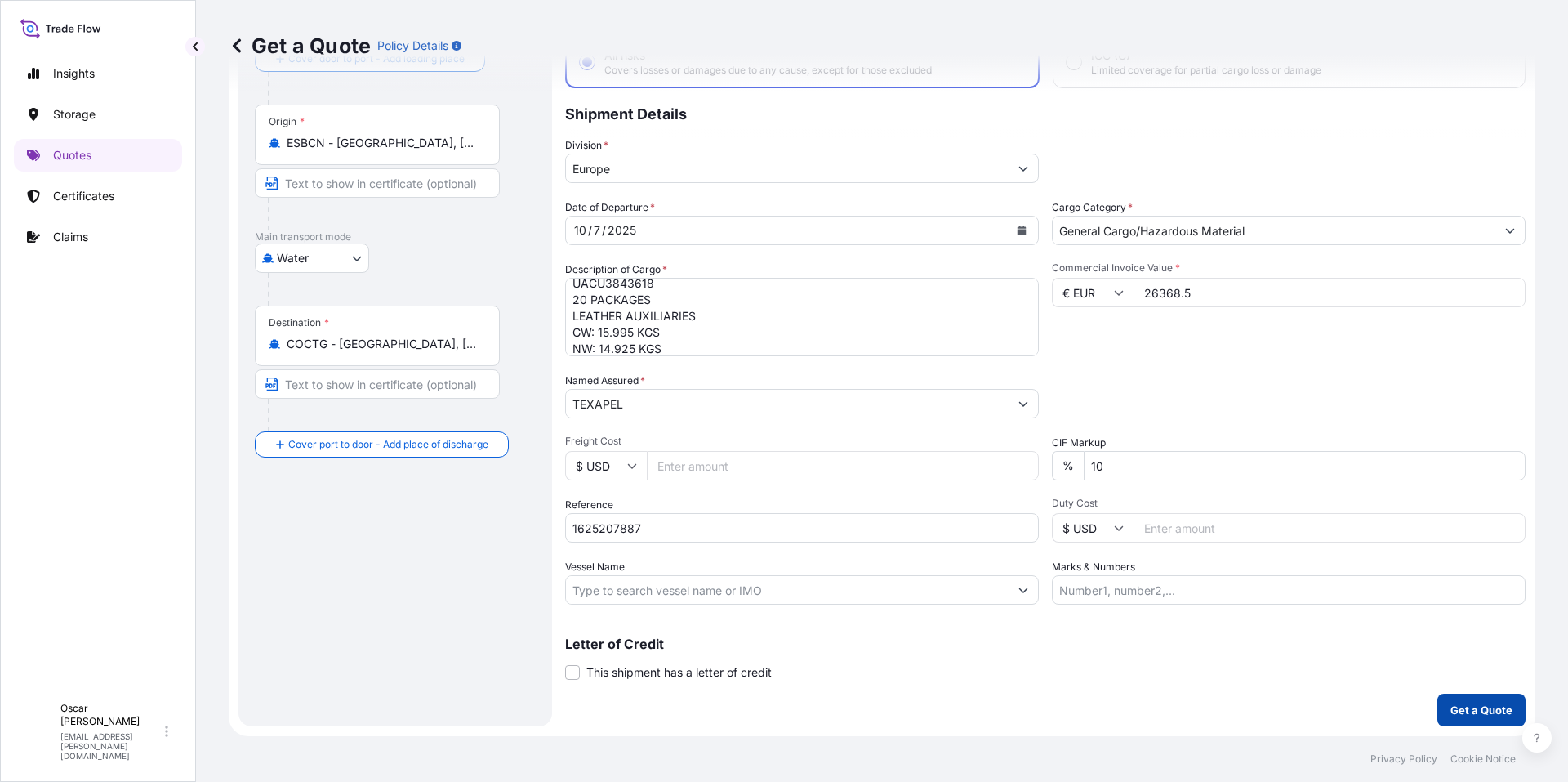
click at [1467, 708] on p "Get a Quote" at bounding box center [1481, 710] width 62 height 16
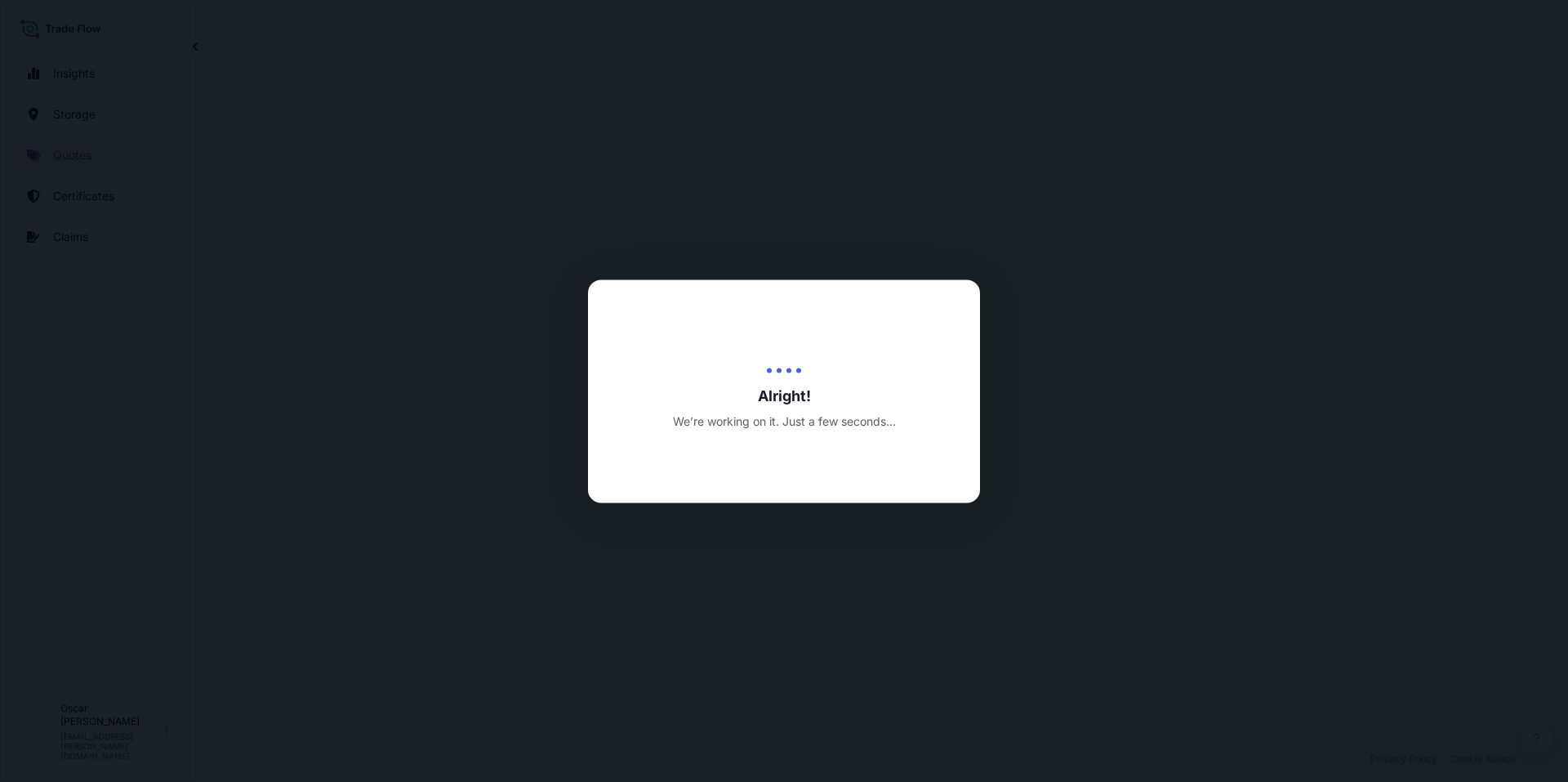
select select "Water"
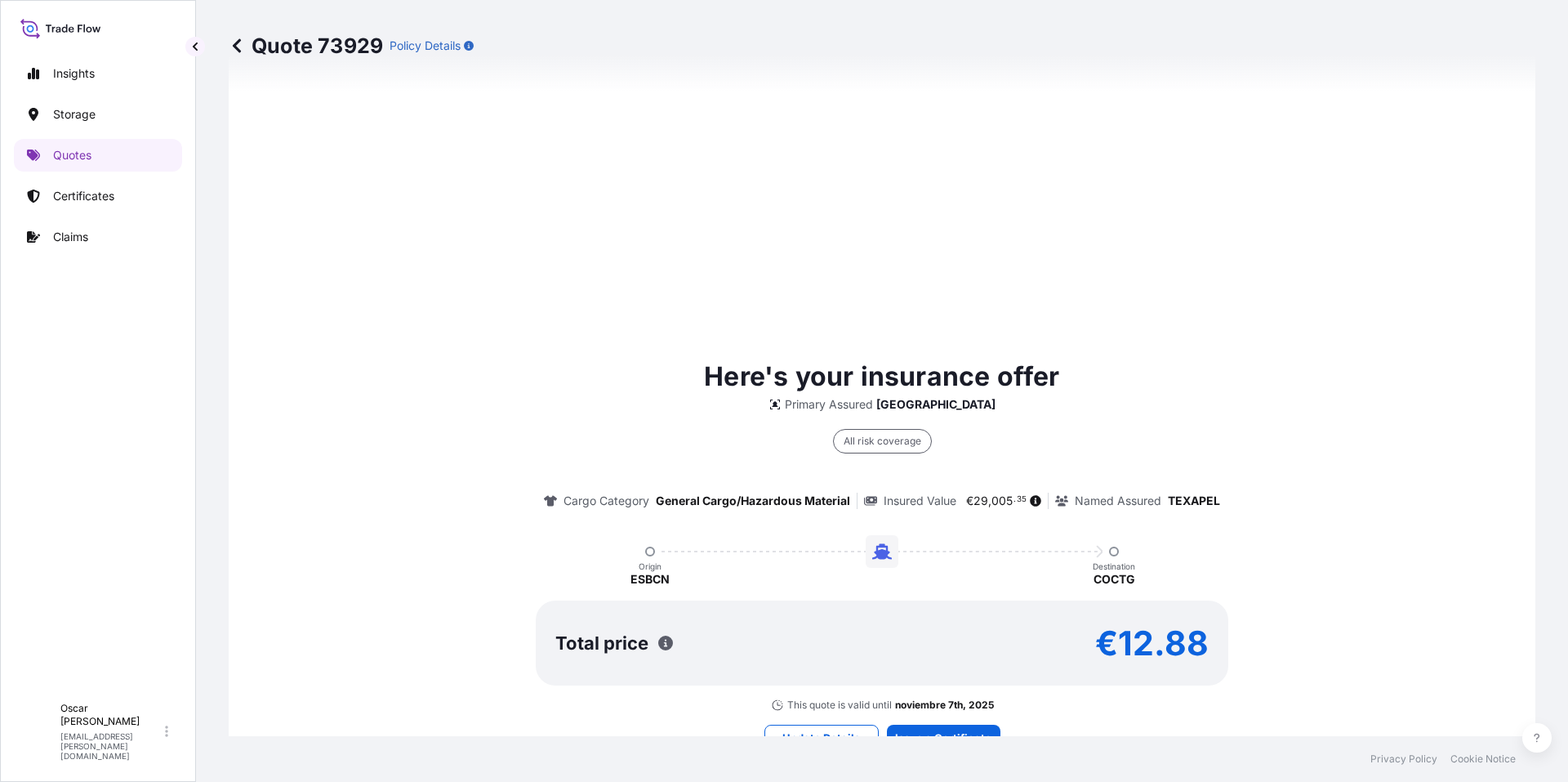
scroll to position [1111, 0]
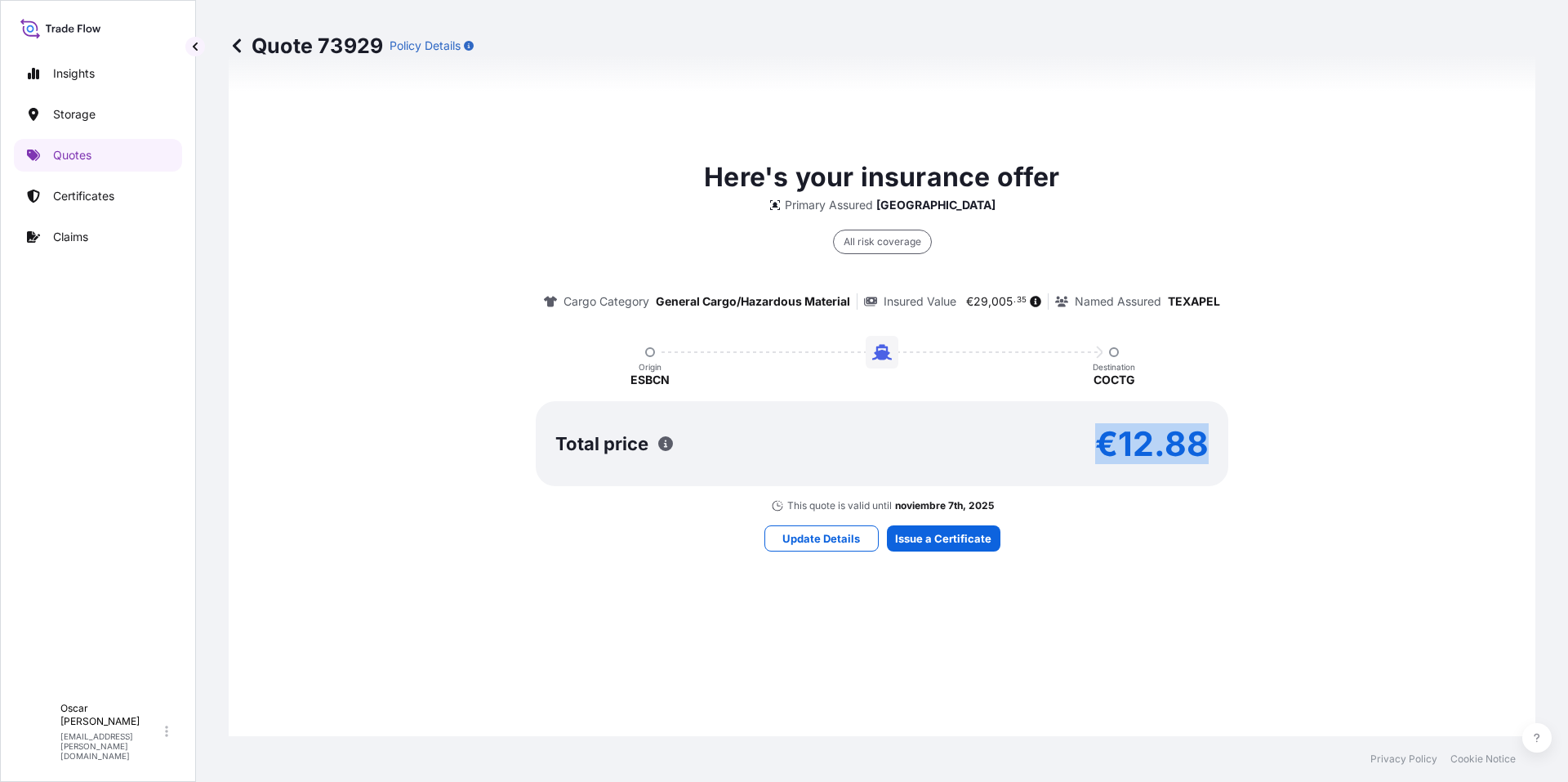
drag, startPoint x: 1097, startPoint y: 436, endPoint x: 1208, endPoint y: 436, distance: 111.0
click at [1208, 436] on div "Total price €12.88" at bounding box center [882, 444] width 693 height 85
copy p "€12.88"
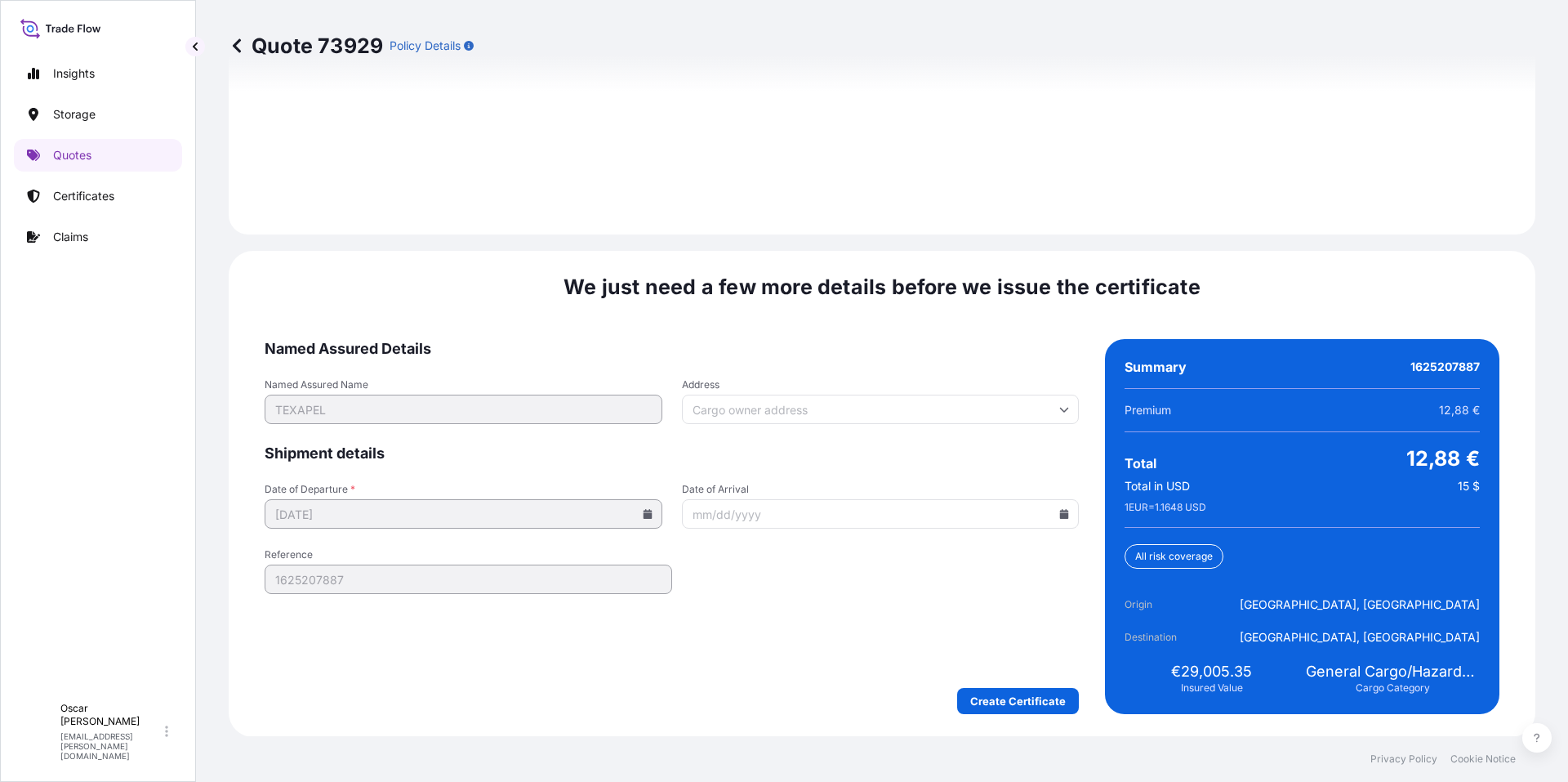
scroll to position [2334, 0]
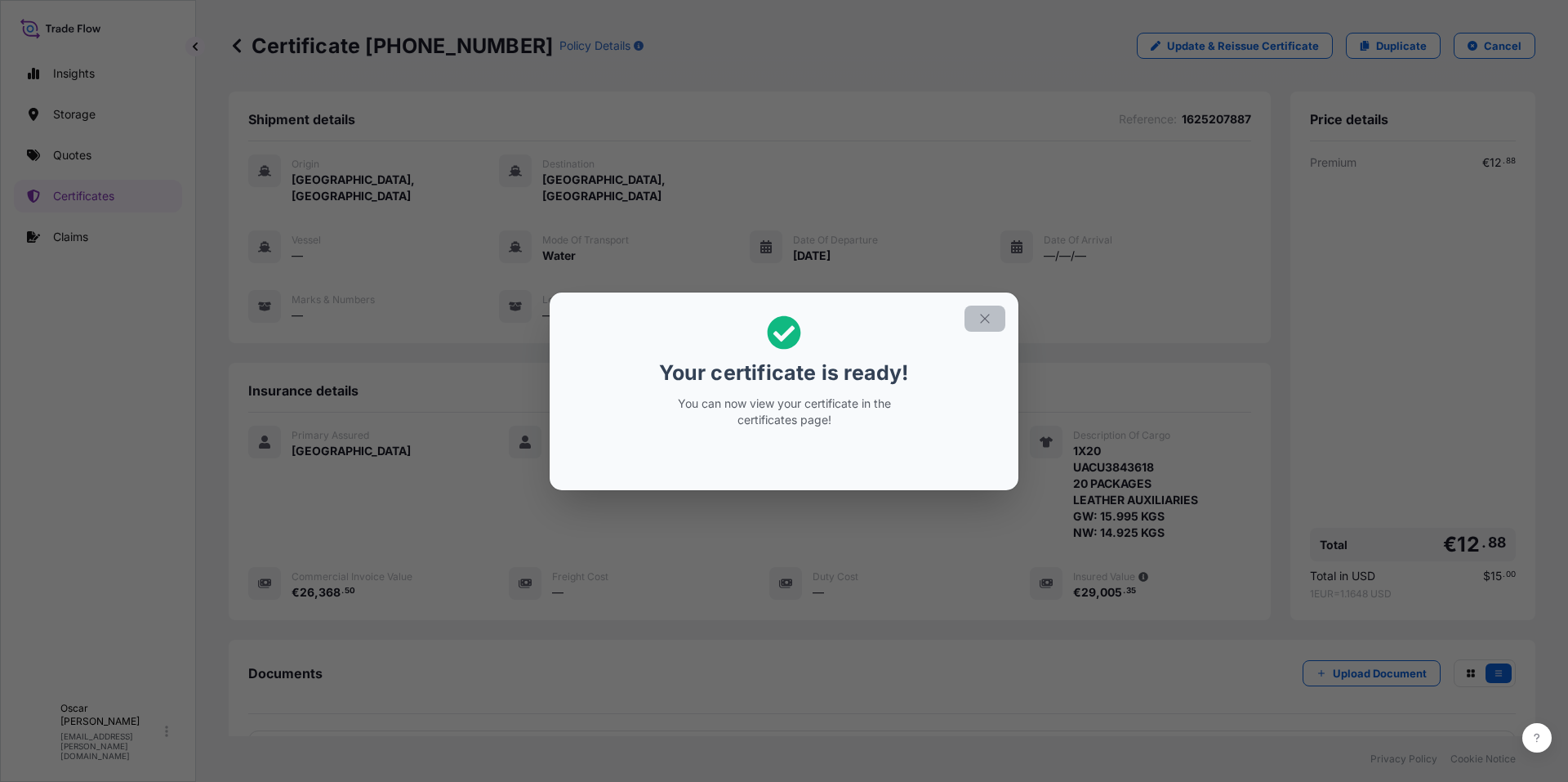
click at [984, 319] on icon "button" at bounding box center [985, 319] width 15 height 15
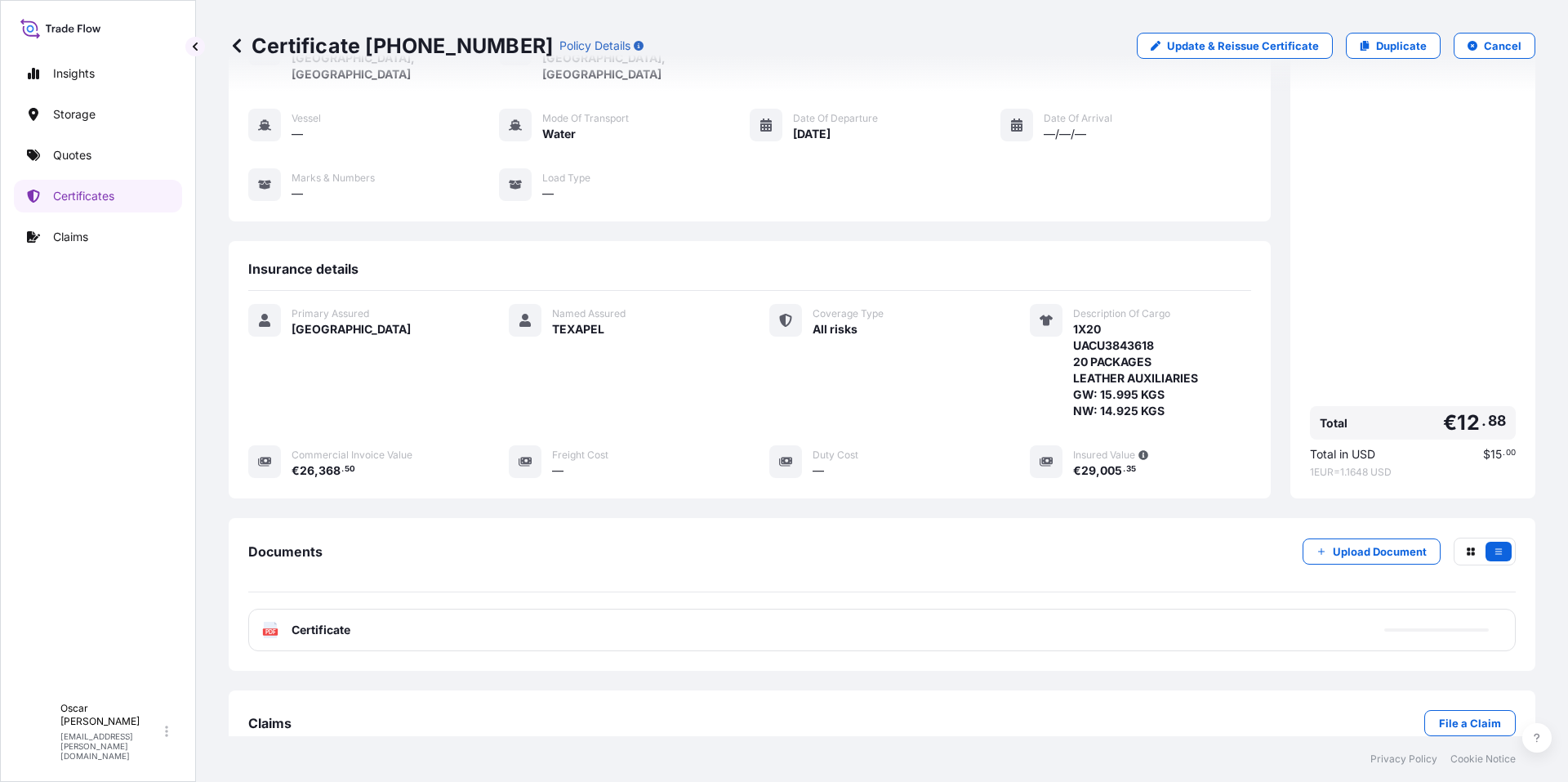
scroll to position [142, 0]
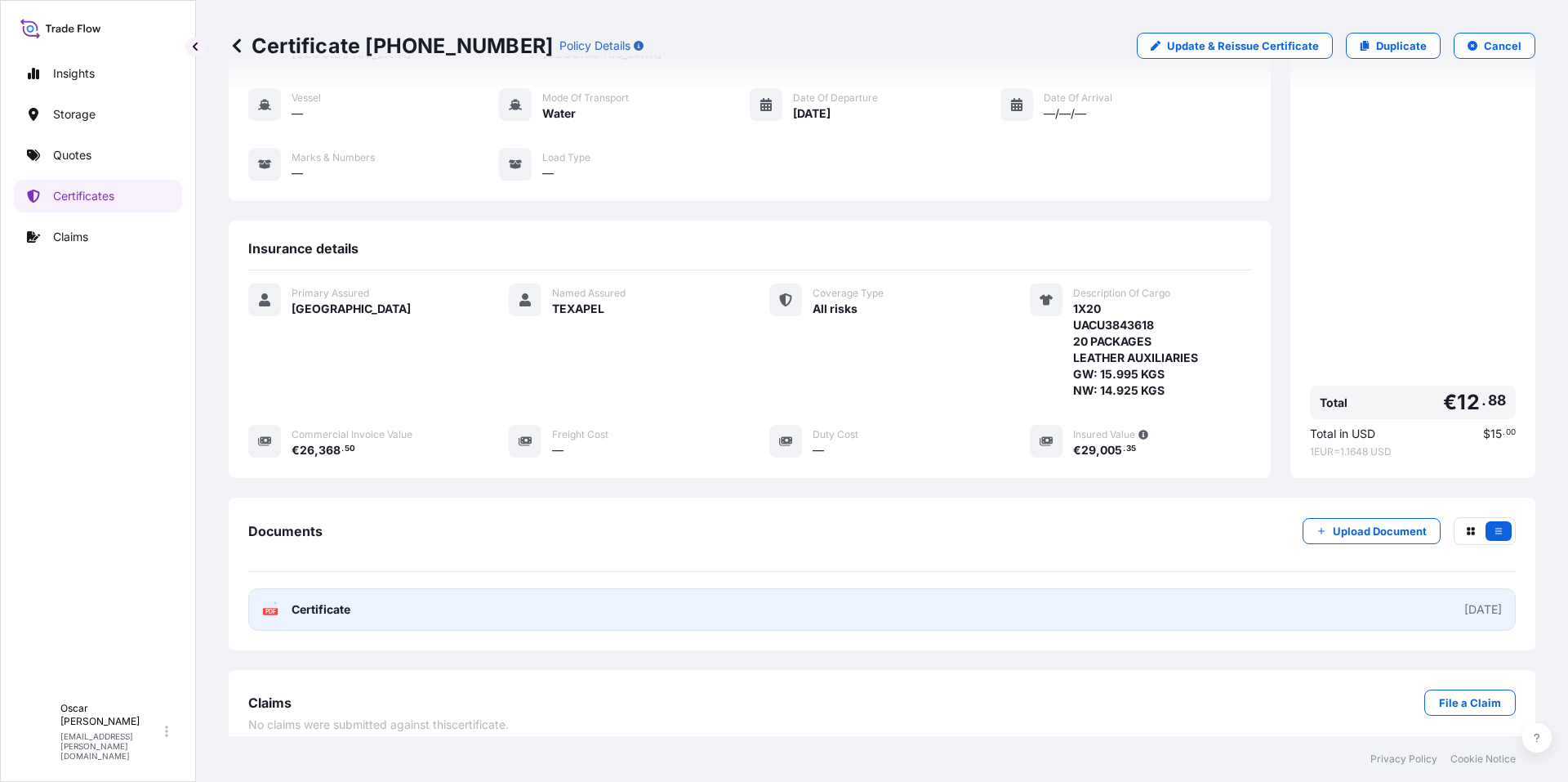
click at [477, 607] on link "PDF Certificate [DATE]" at bounding box center [882, 610] width 1267 height 42
